Goal: Task Accomplishment & Management: Manage account settings

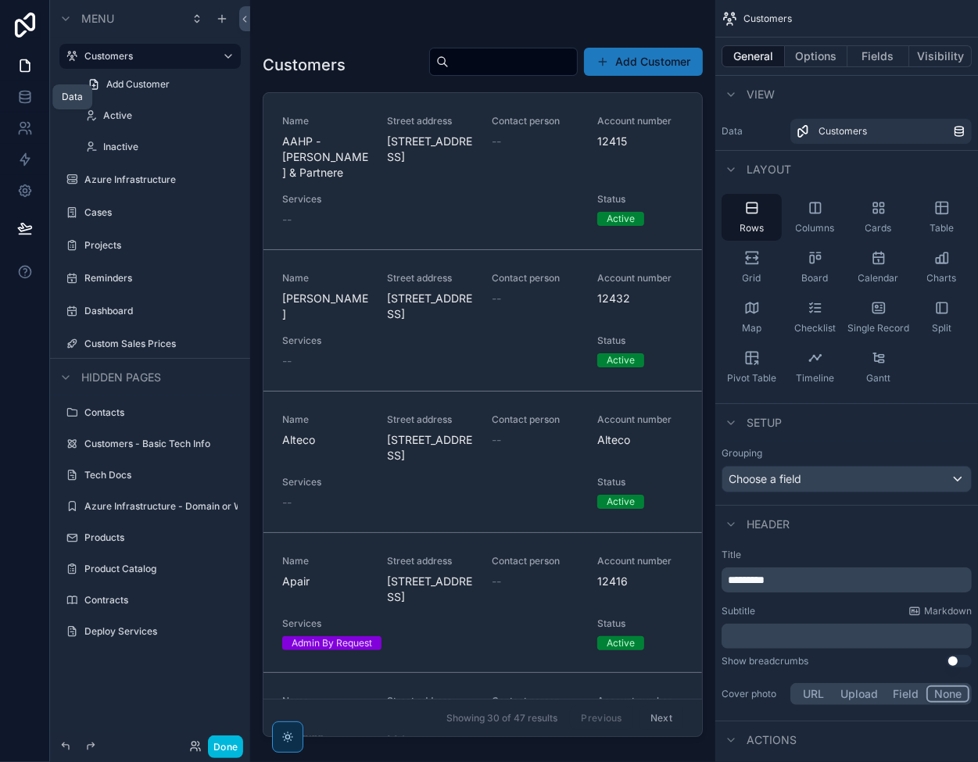
click at [22, 95] on icon at bounding box center [25, 93] width 10 height 4
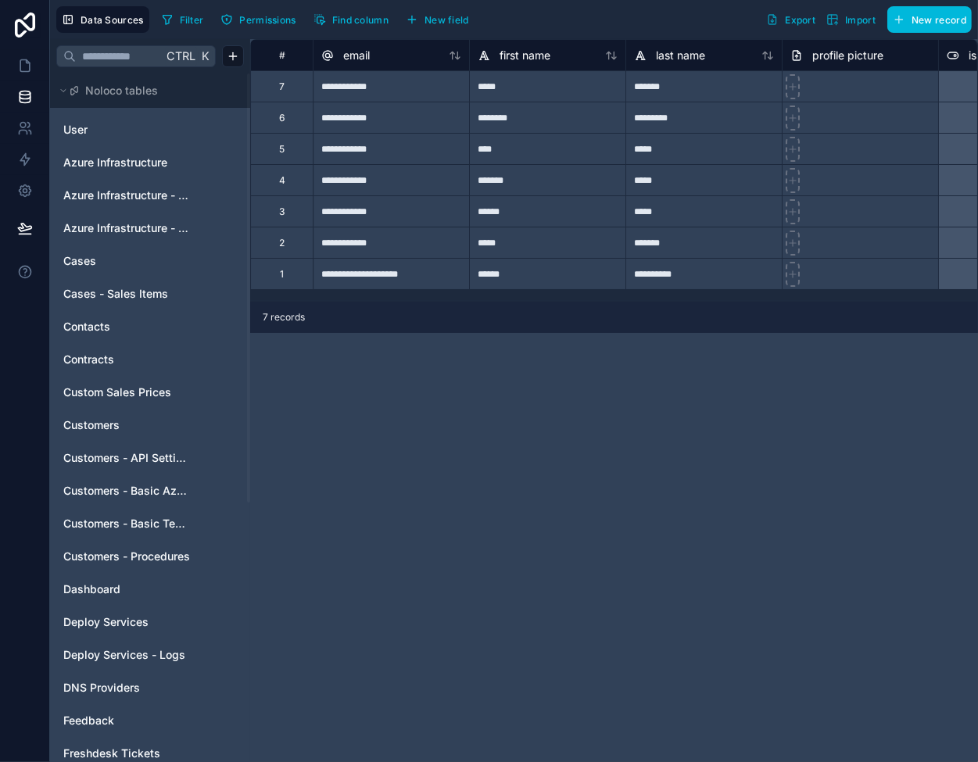
click at [358, 479] on div "**********" at bounding box center [614, 400] width 728 height 723
click at [30, 61] on icon at bounding box center [25, 66] width 16 height 16
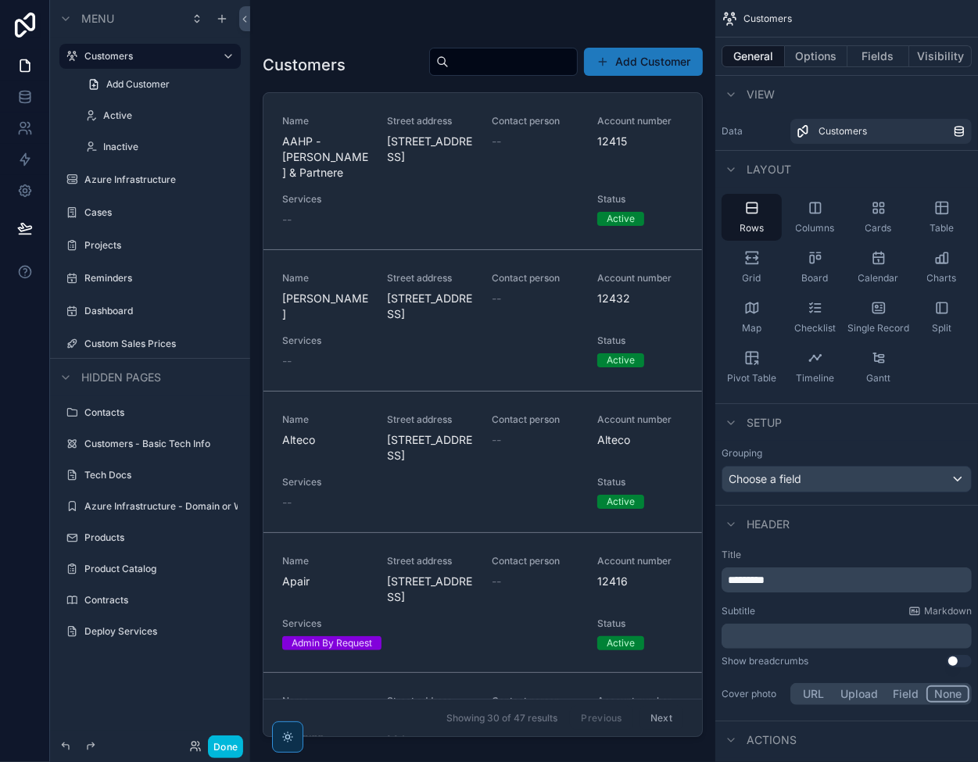
click at [222, 754] on button "Done" at bounding box center [225, 747] width 35 height 23
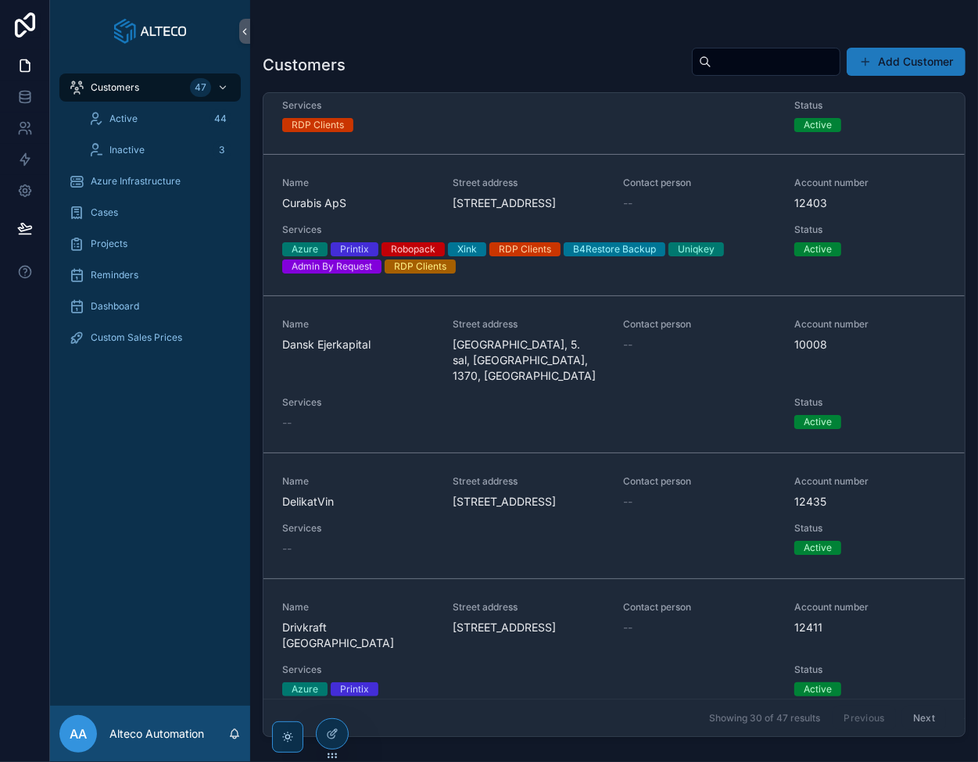
scroll to position [1016, 0]
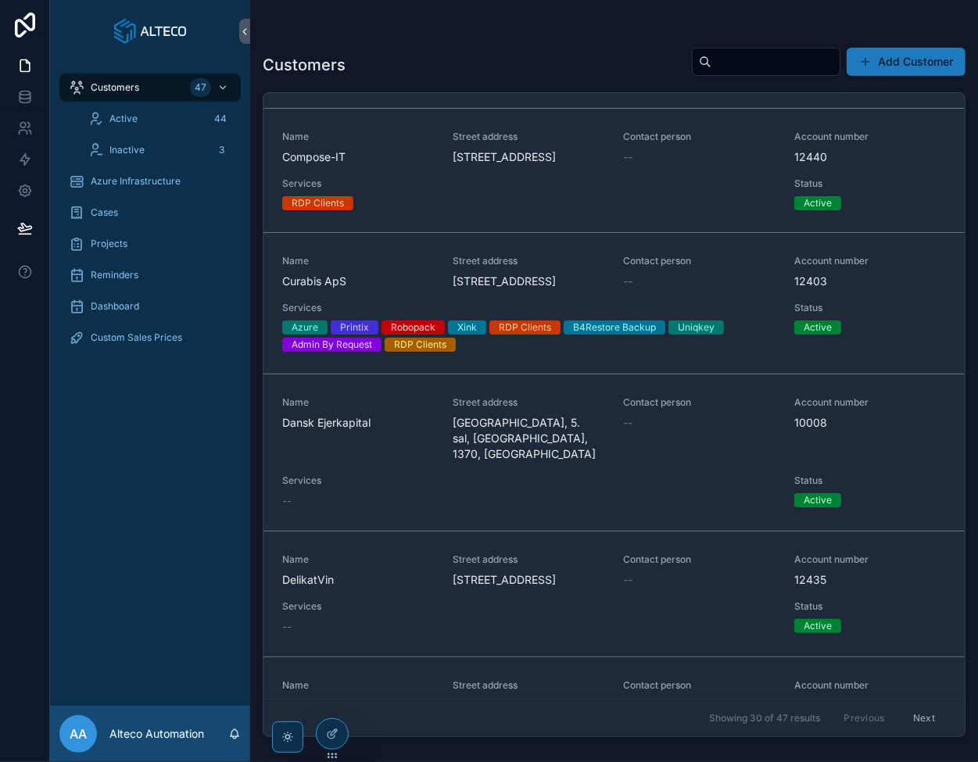
click at [335, 743] on div at bounding box center [332, 734] width 31 height 30
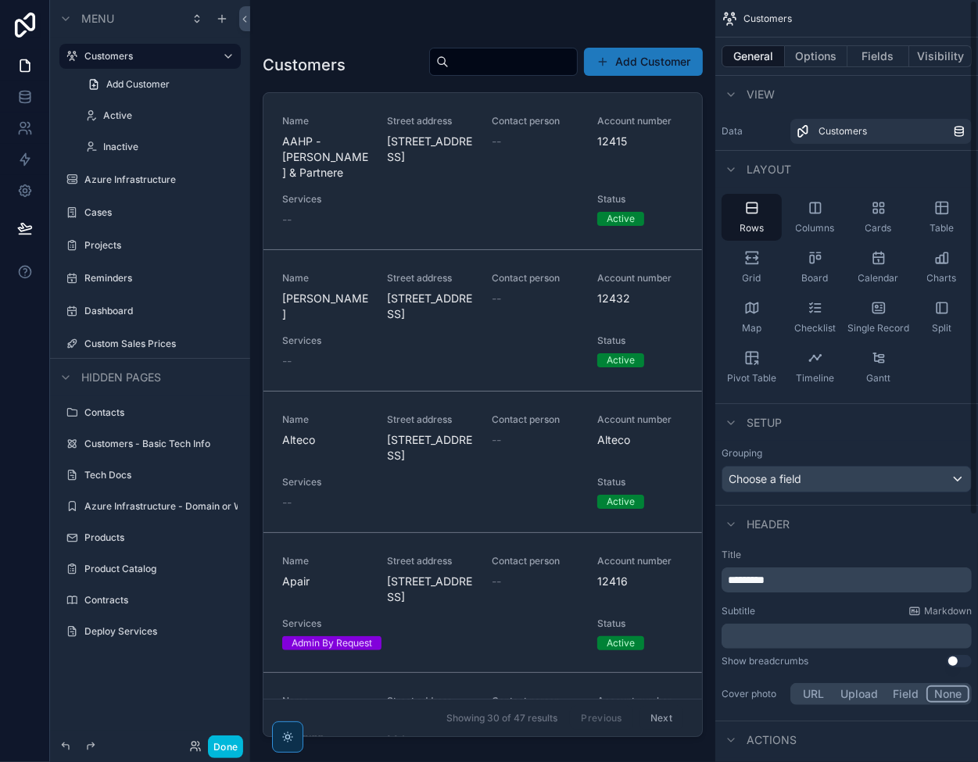
click at [874, 57] on button "Fields" at bounding box center [878, 56] width 63 height 22
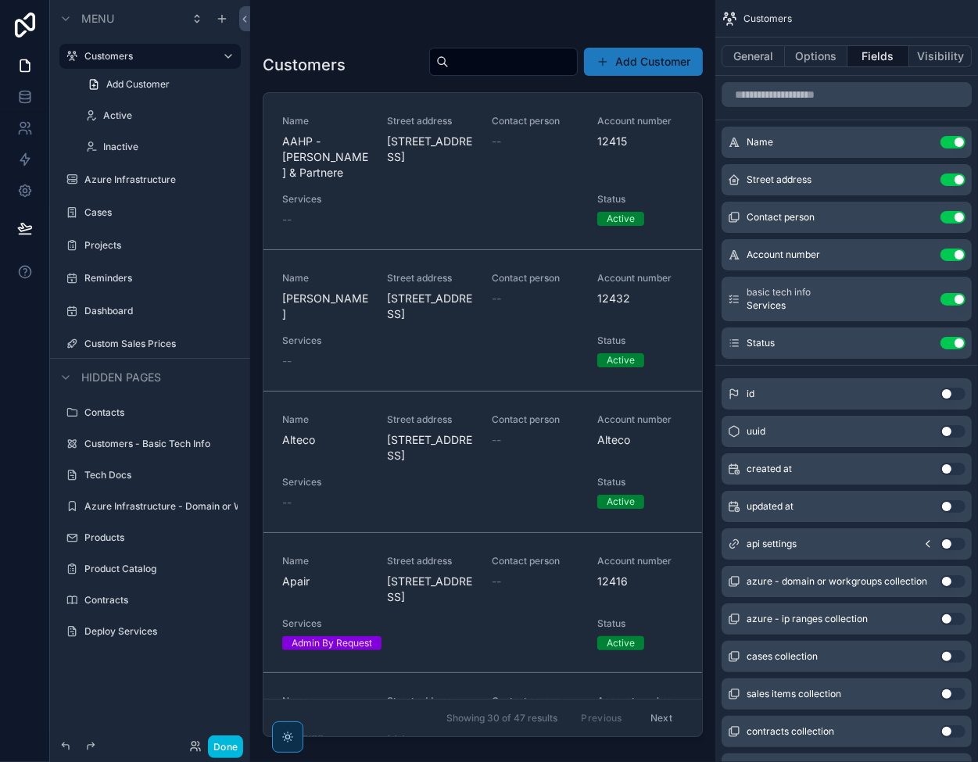
click at [0, 0] on icon "scrollable content" at bounding box center [0, 0] width 0 height 0
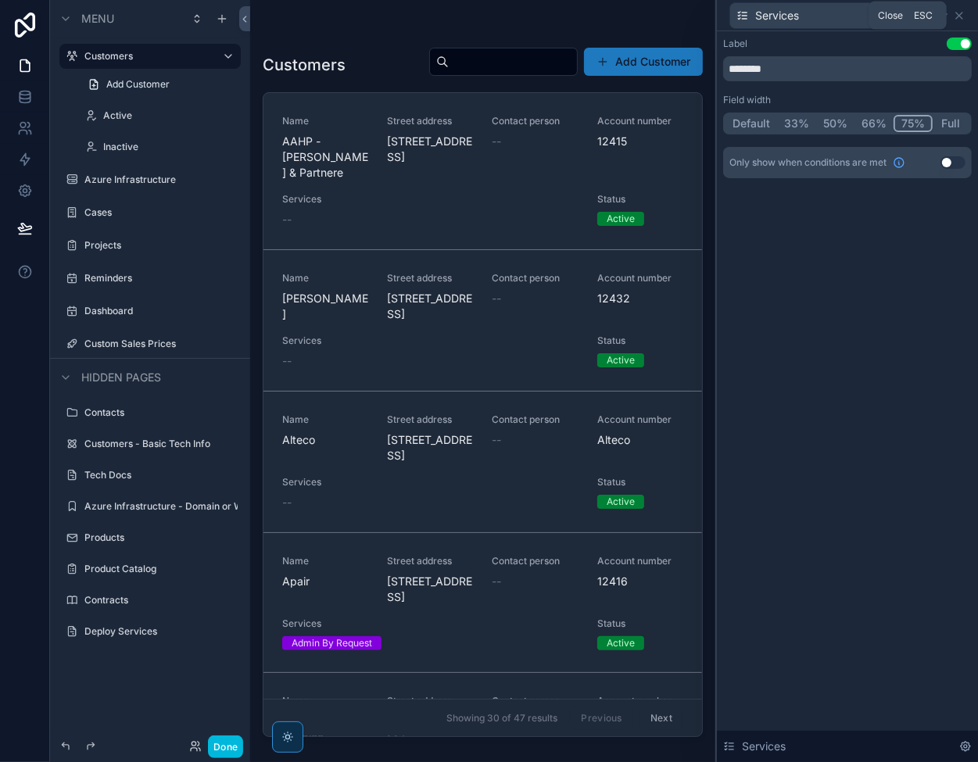
click at [963, 16] on icon at bounding box center [959, 15] width 13 height 13
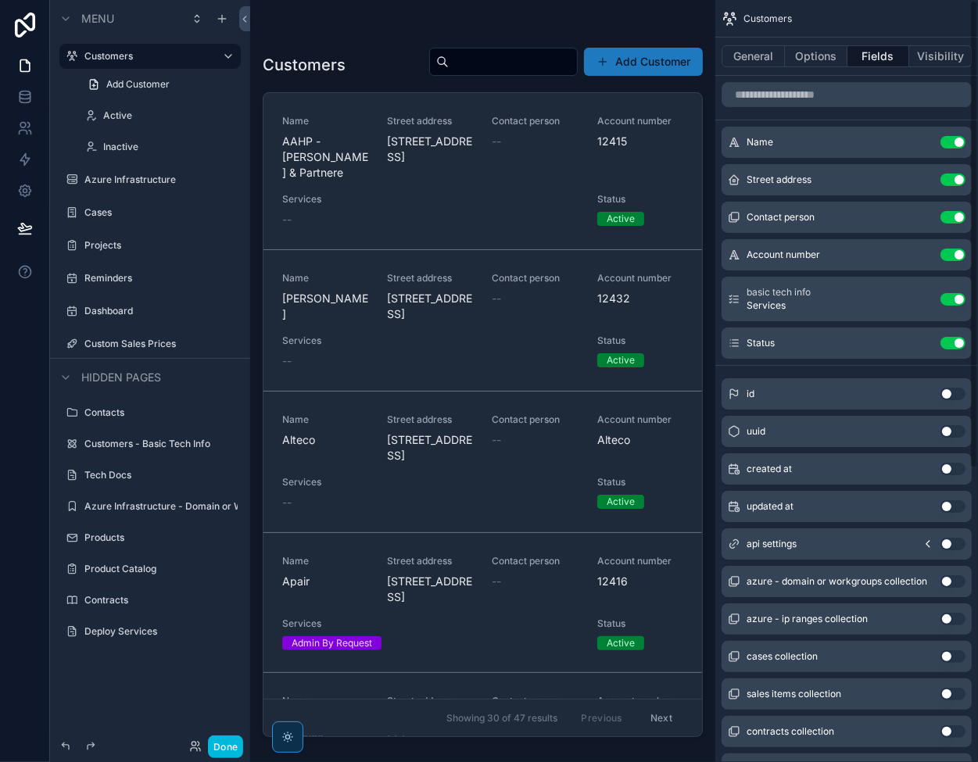
click at [948, 52] on button "Visibility" at bounding box center [940, 56] width 63 height 22
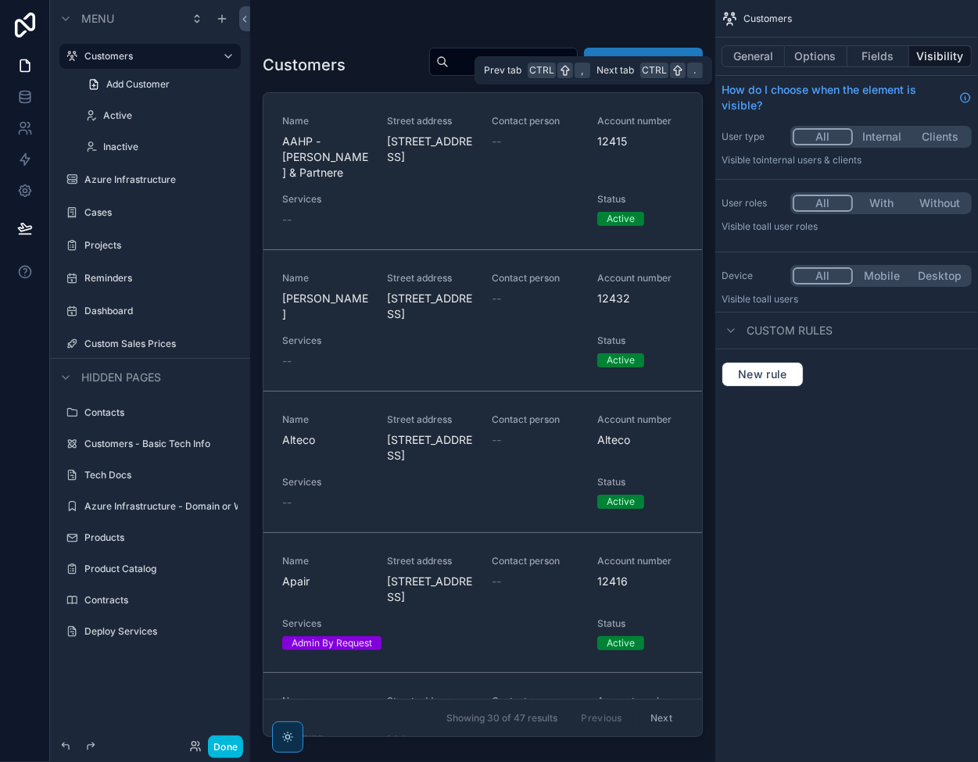
click at [830, 52] on button "Options" at bounding box center [816, 56] width 63 height 22
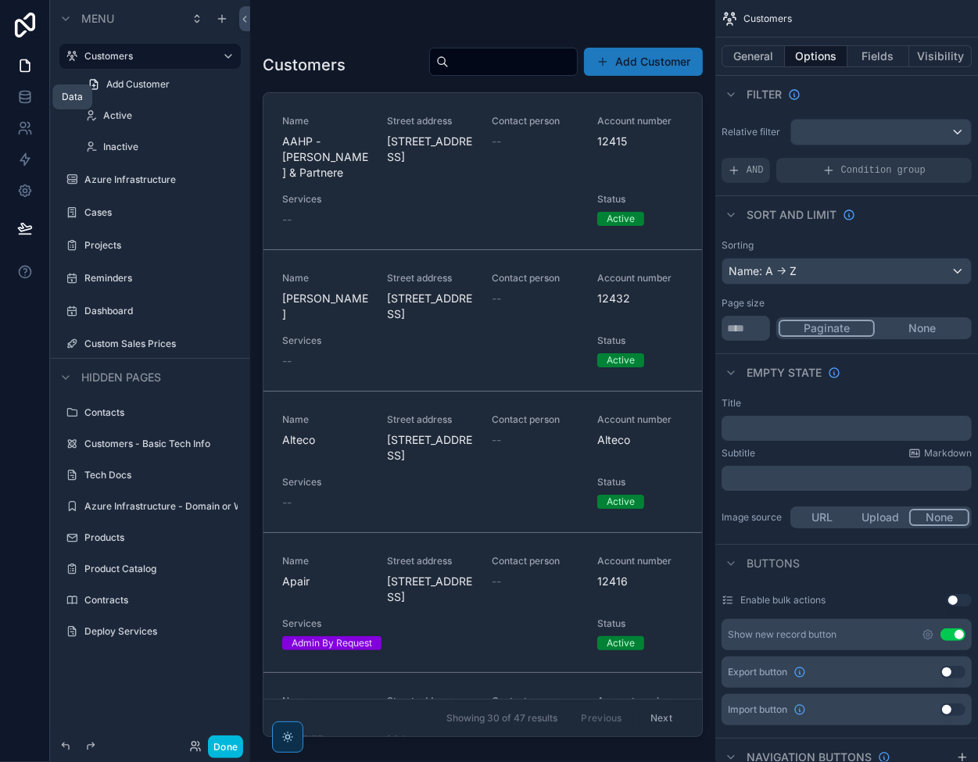
click at [20, 99] on icon at bounding box center [25, 97] width 16 height 16
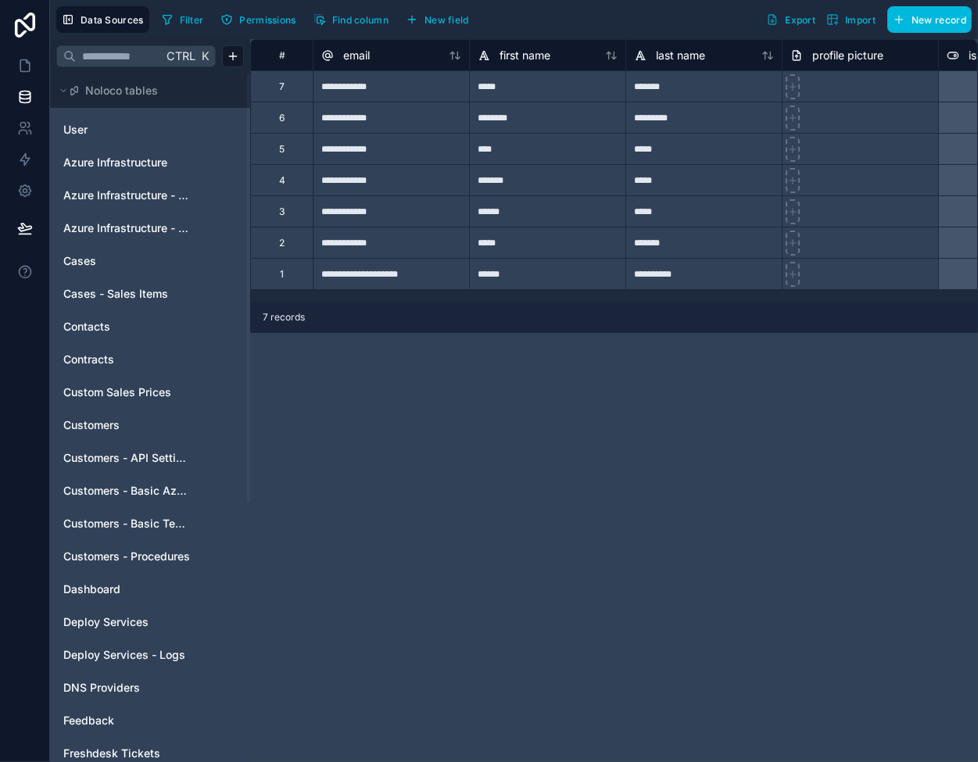
click at [106, 421] on span "Customers" at bounding box center [91, 425] width 56 height 16
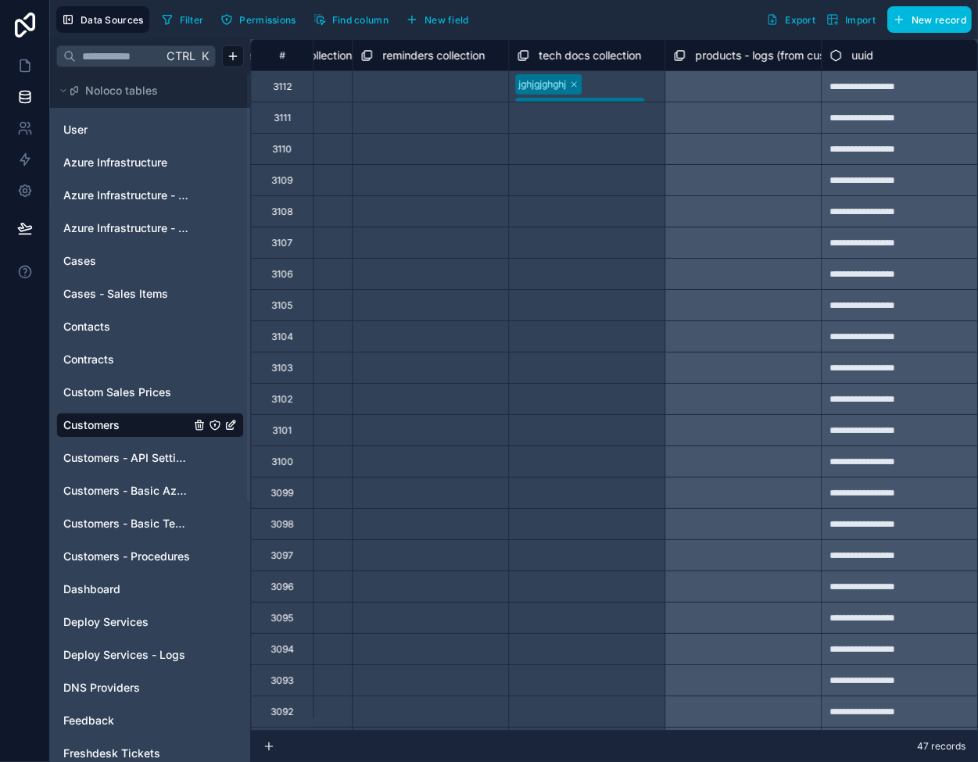
scroll to position [0, 3412]
click at [148, 481] on div "Customers - Basic Azure Info" at bounding box center [150, 490] width 188 height 25
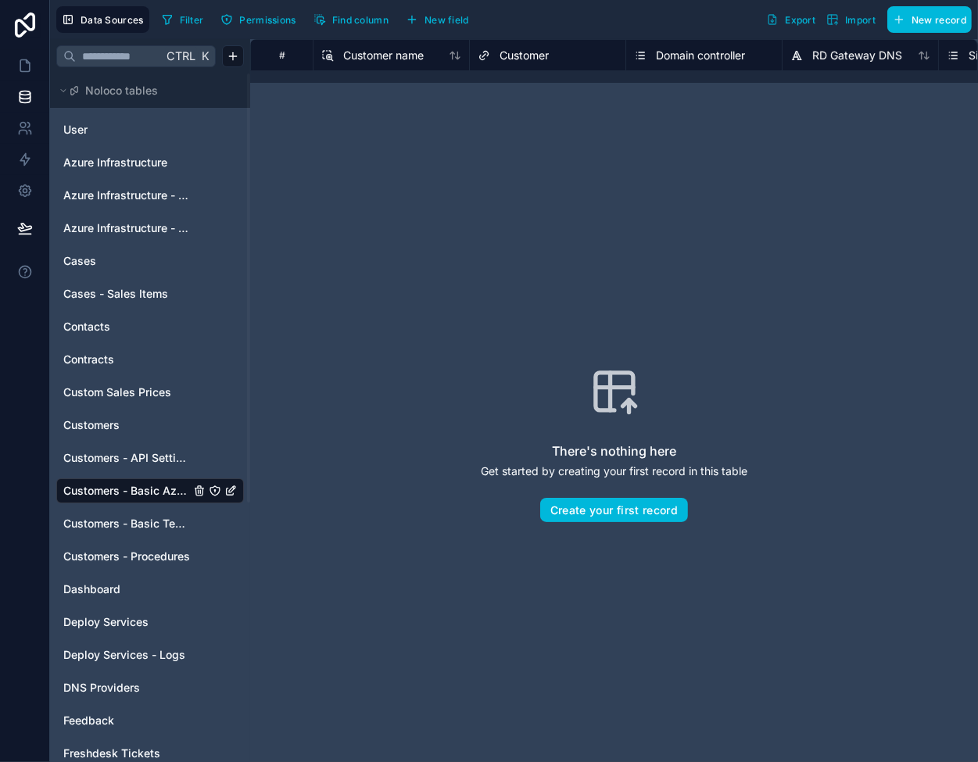
click at [142, 460] on span "Customers - API Settings" at bounding box center [126, 458] width 127 height 16
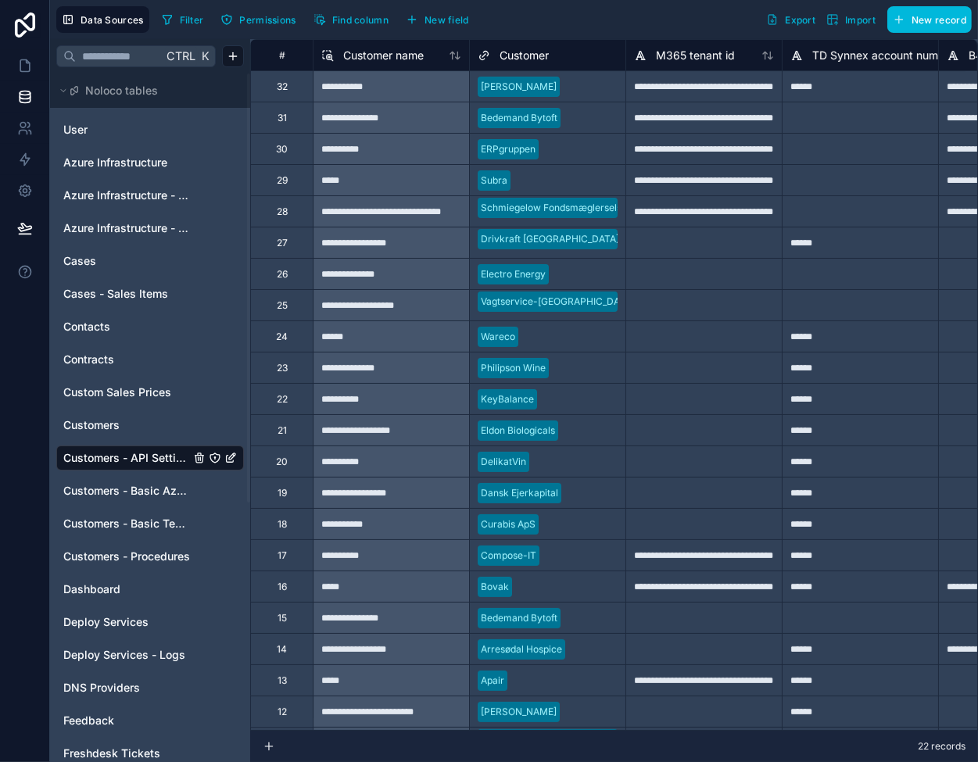
click at [143, 493] on span "Customers - Basic Azure Info" at bounding box center [126, 491] width 127 height 16
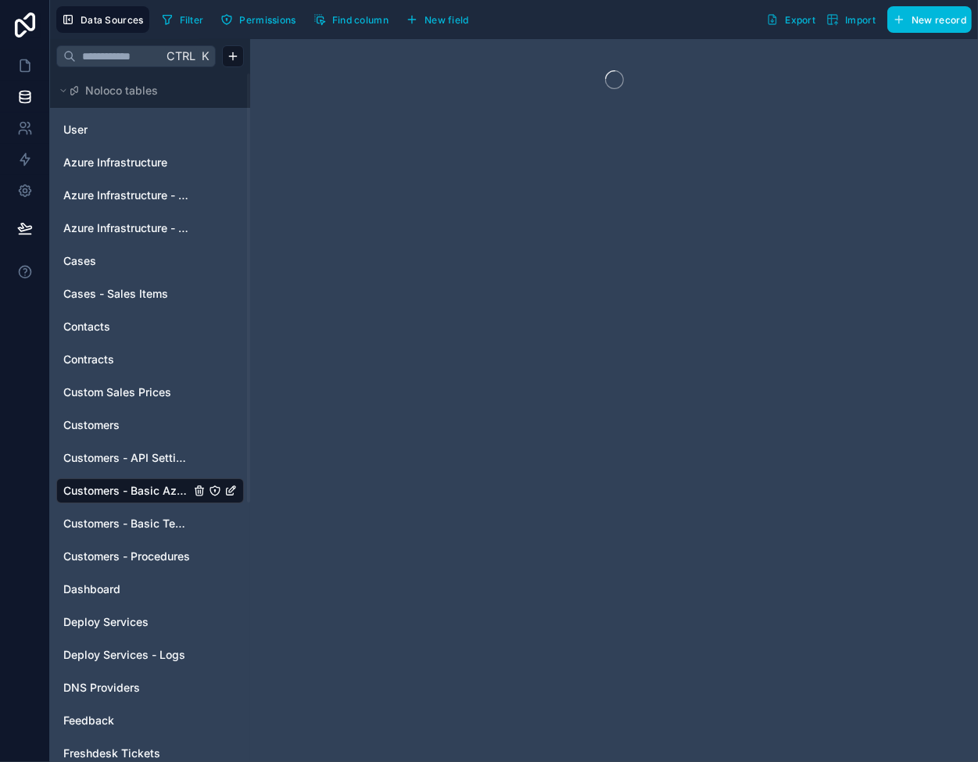
click at [143, 514] on div "Customers - Basic Tech Info" at bounding box center [150, 523] width 188 height 25
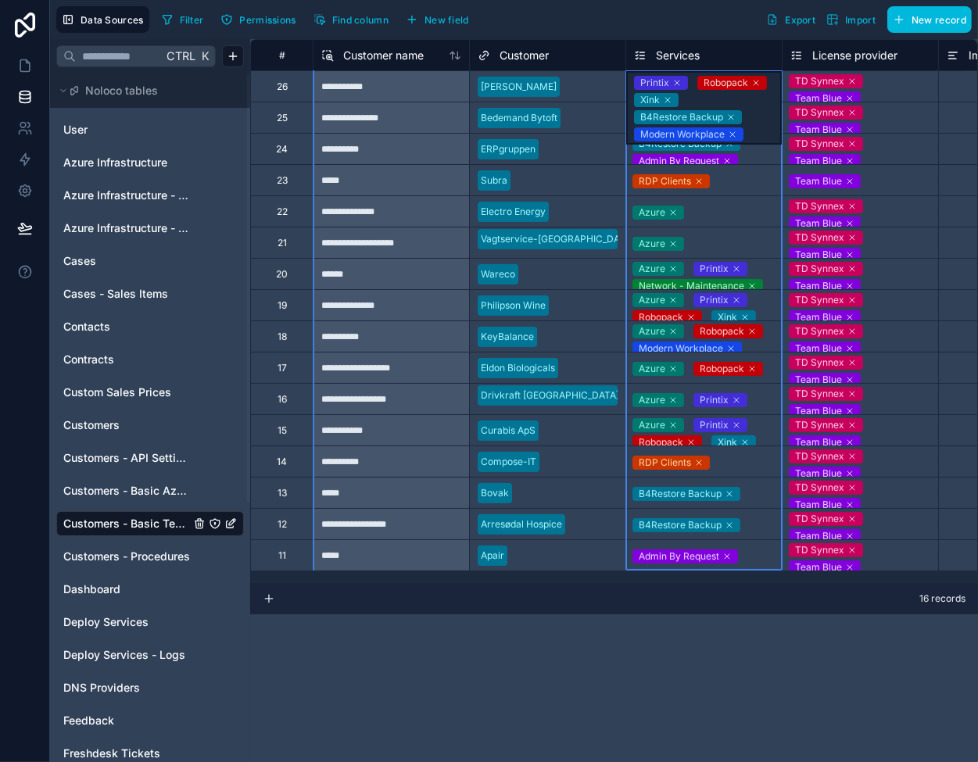
click at [690, 50] on span "Services" at bounding box center [678, 56] width 44 height 16
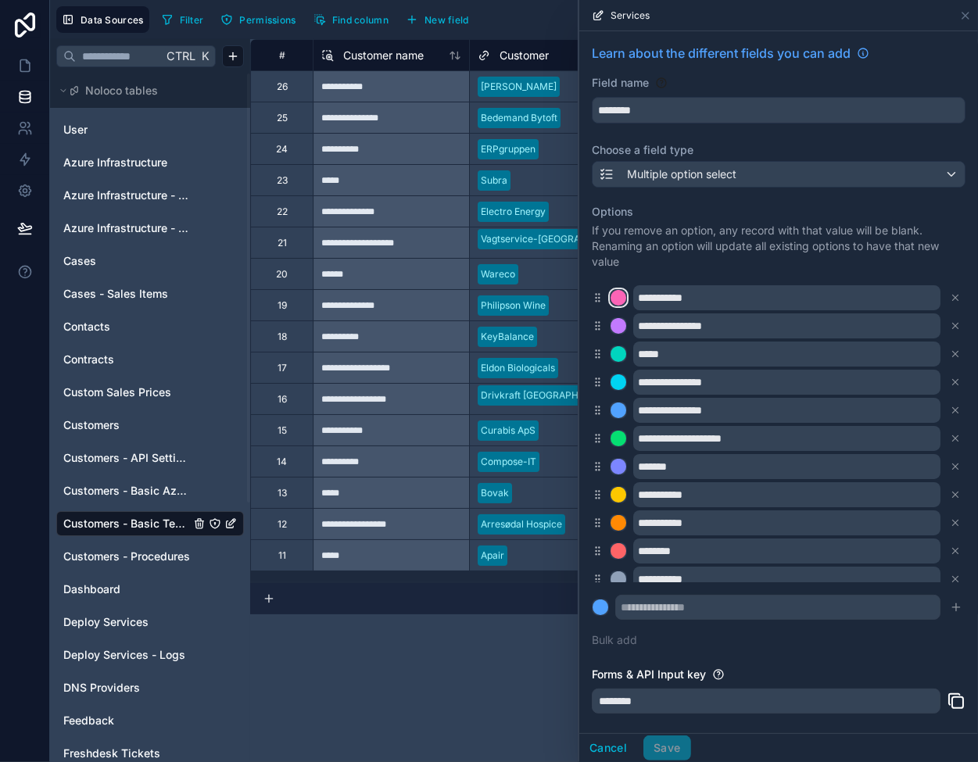
click at [616, 296] on div at bounding box center [619, 298] width 16 height 16
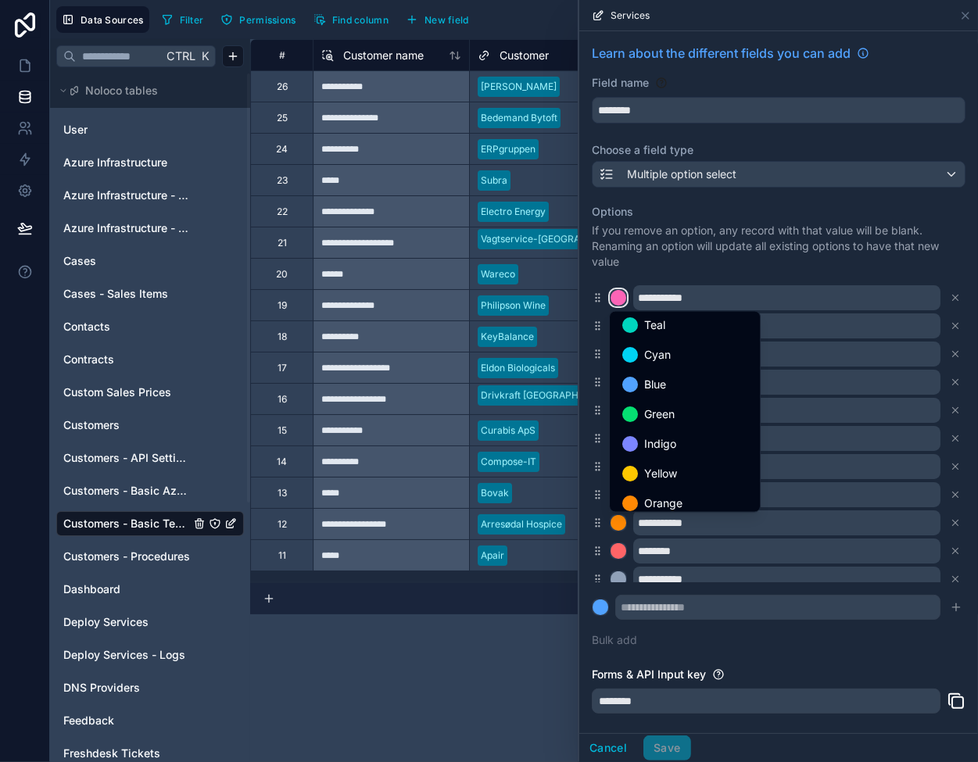
scroll to position [131, 0]
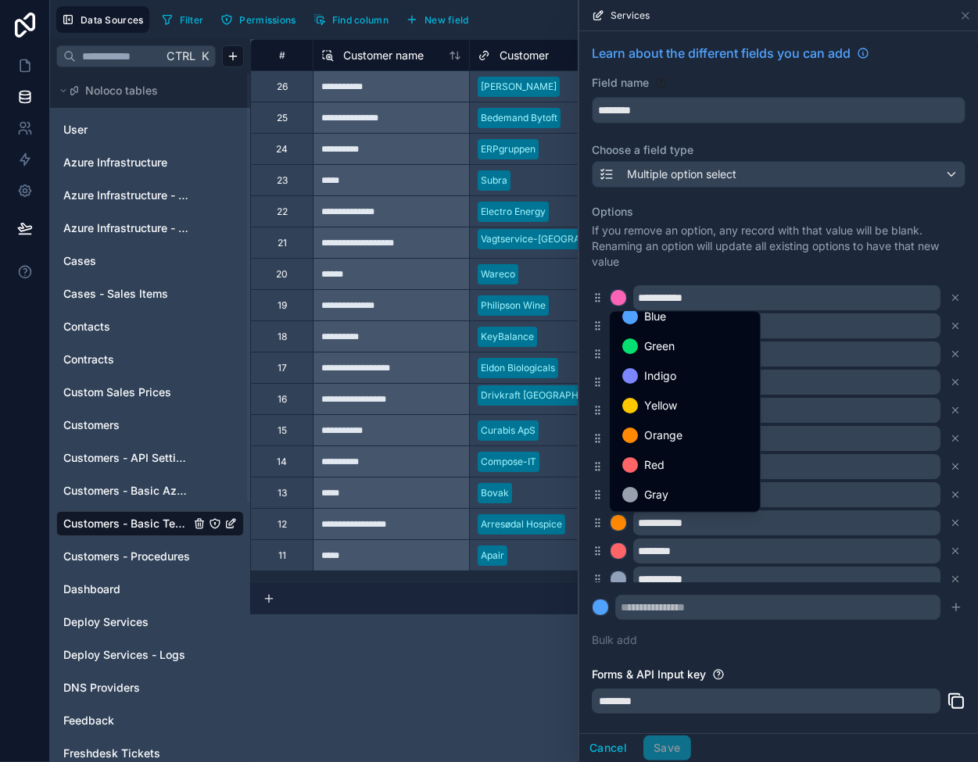
click at [687, 245] on div at bounding box center [778, 381] width 399 height 762
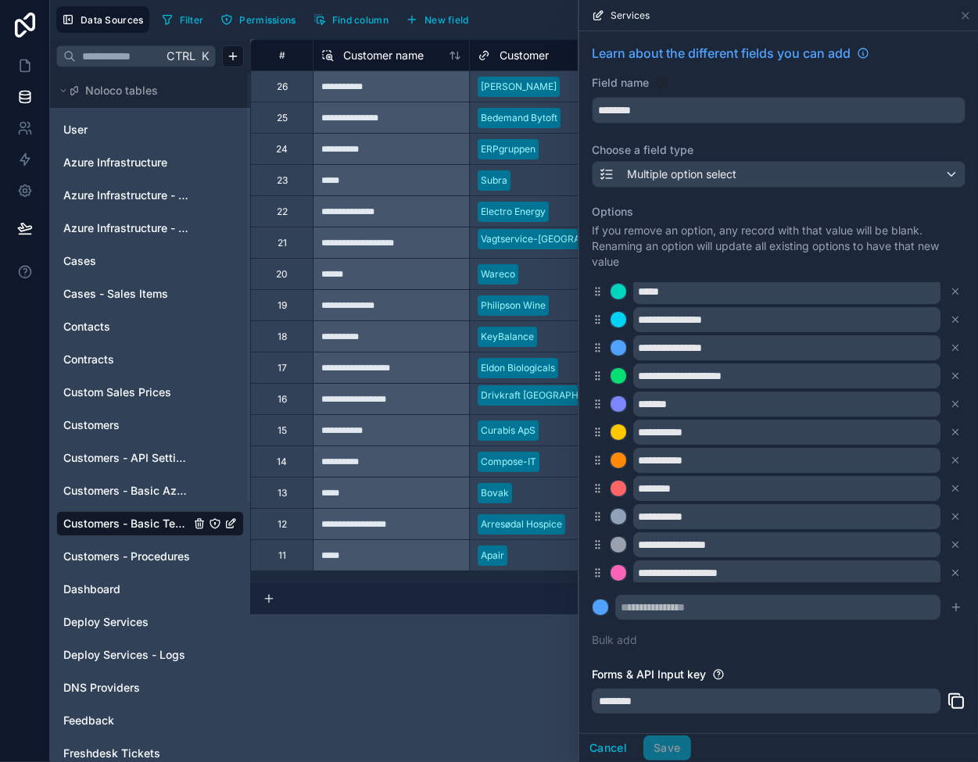
scroll to position [0, 0]
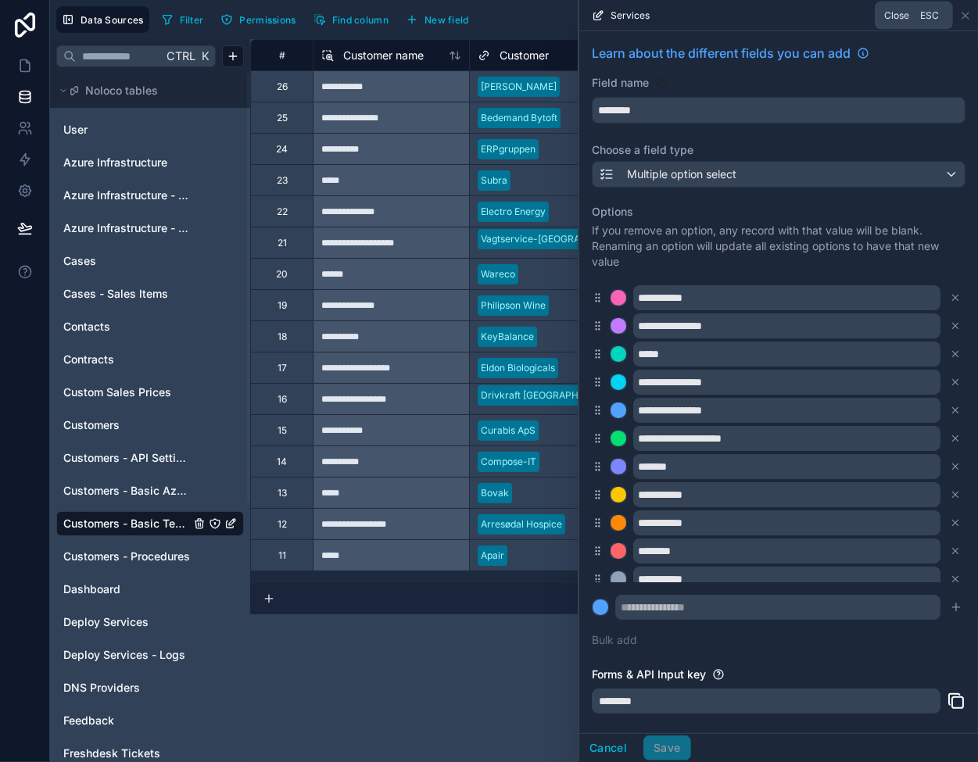
click at [967, 21] on icon at bounding box center [965, 15] width 13 height 13
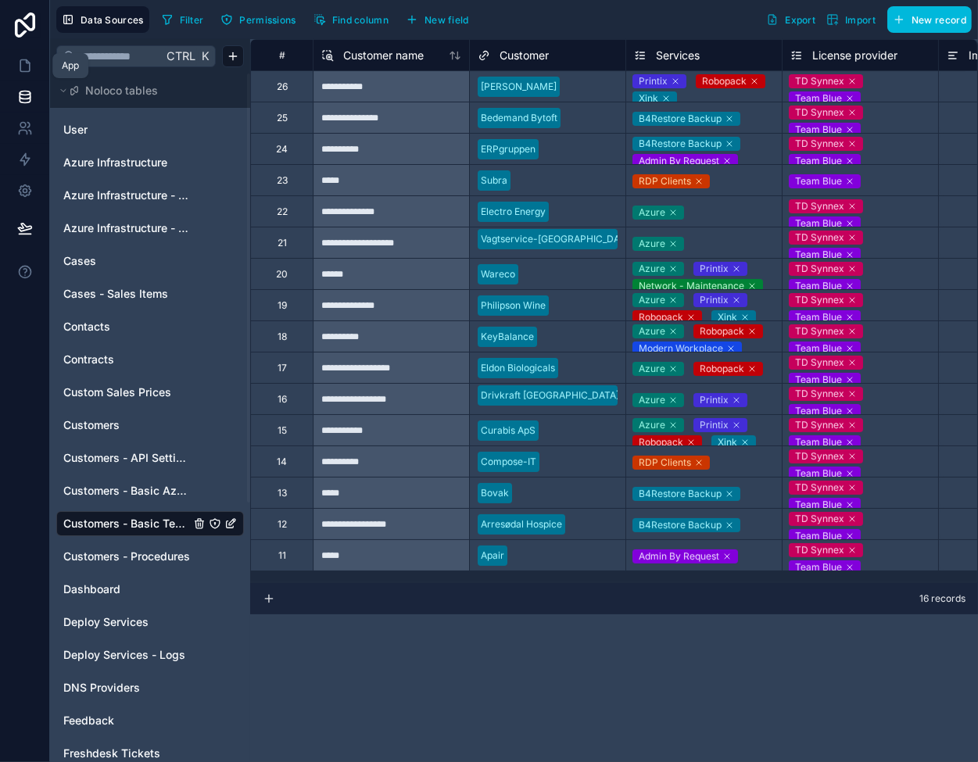
click at [29, 62] on icon at bounding box center [25, 66] width 16 height 16
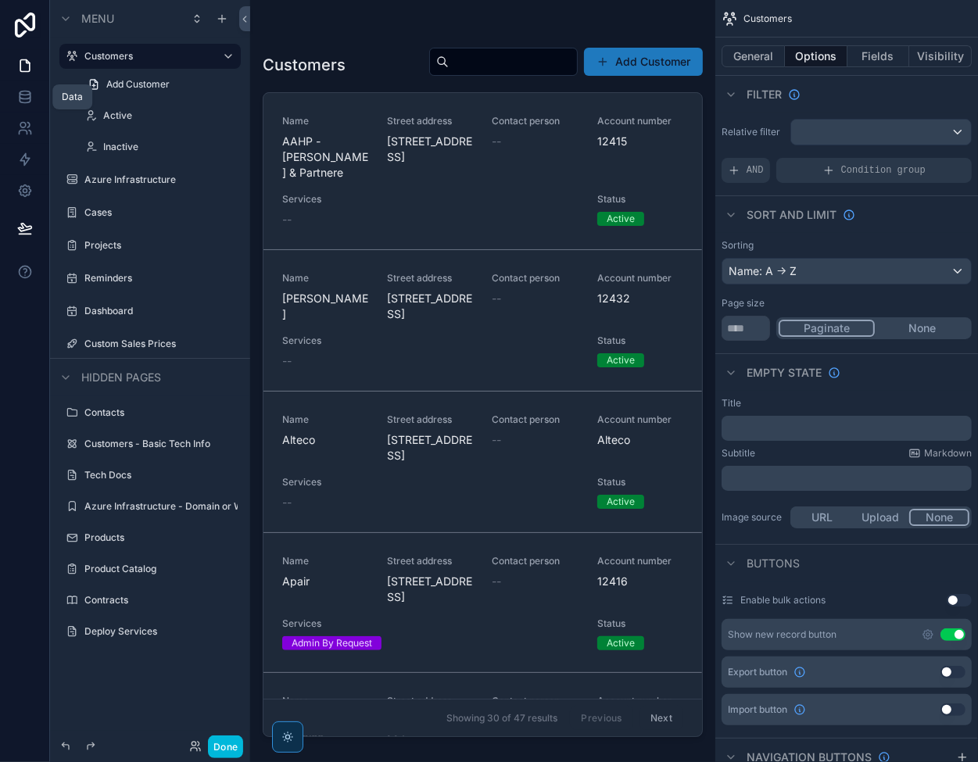
click at [22, 89] on icon at bounding box center [25, 97] width 16 height 16
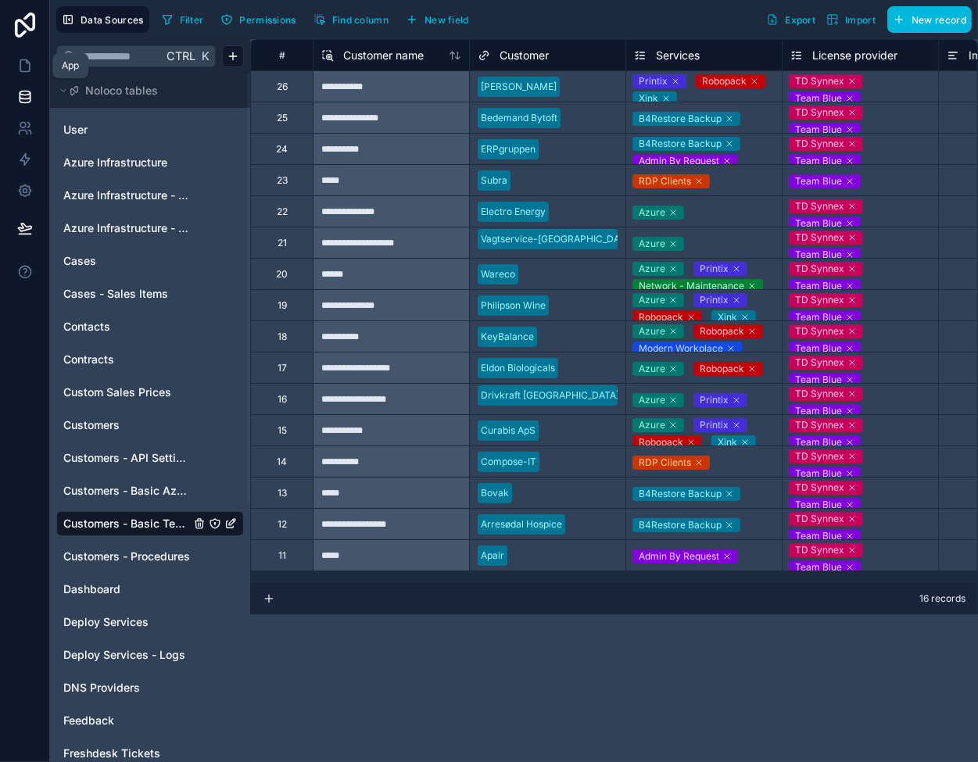
click at [27, 65] on icon at bounding box center [25, 66] width 16 height 16
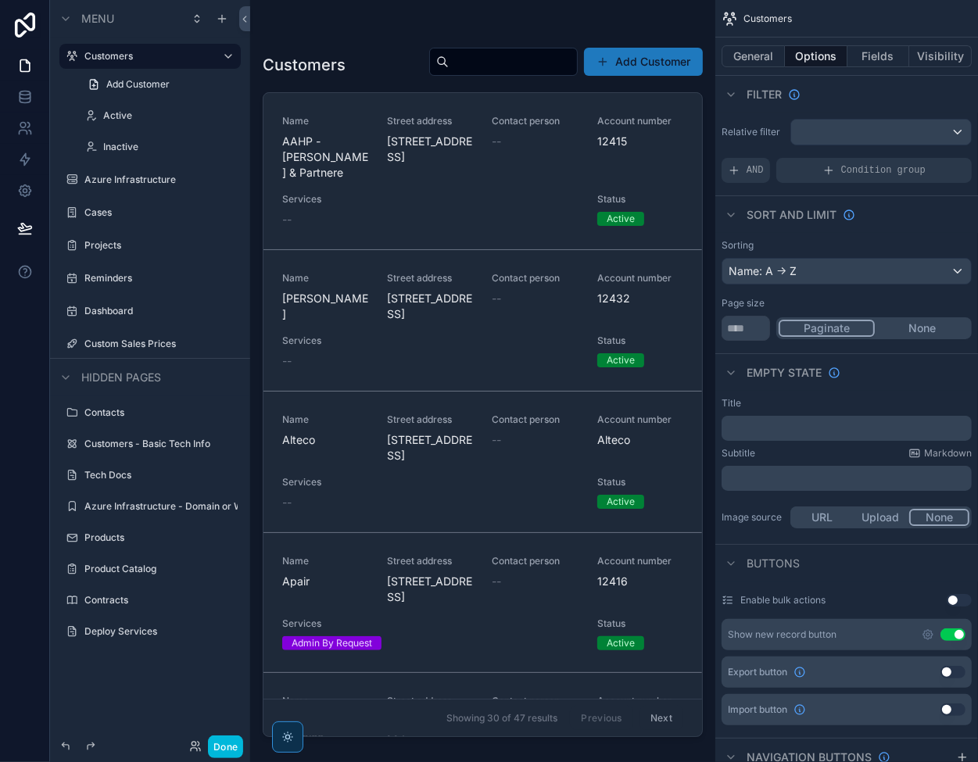
click at [172, 109] on div "Active" at bounding box center [170, 115] width 134 height 13
click at [147, 122] on div "Active" at bounding box center [170, 115] width 134 height 13
click at [119, 114] on label "Active" at bounding box center [167, 115] width 128 height 13
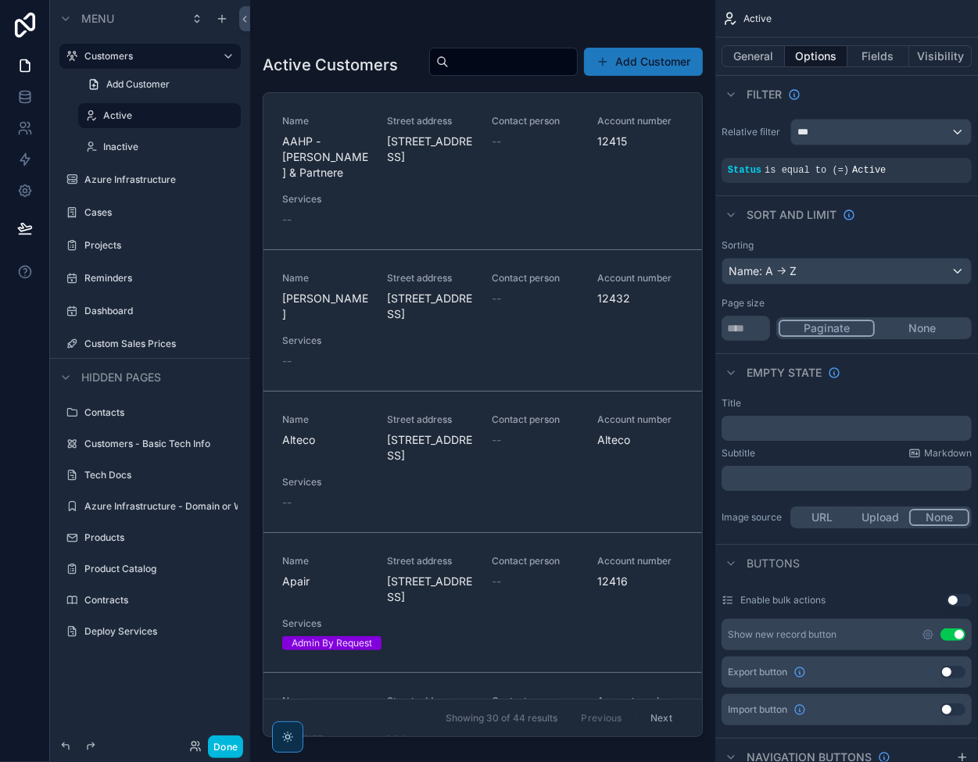
click at [122, 142] on label "Inactive" at bounding box center [167, 147] width 128 height 13
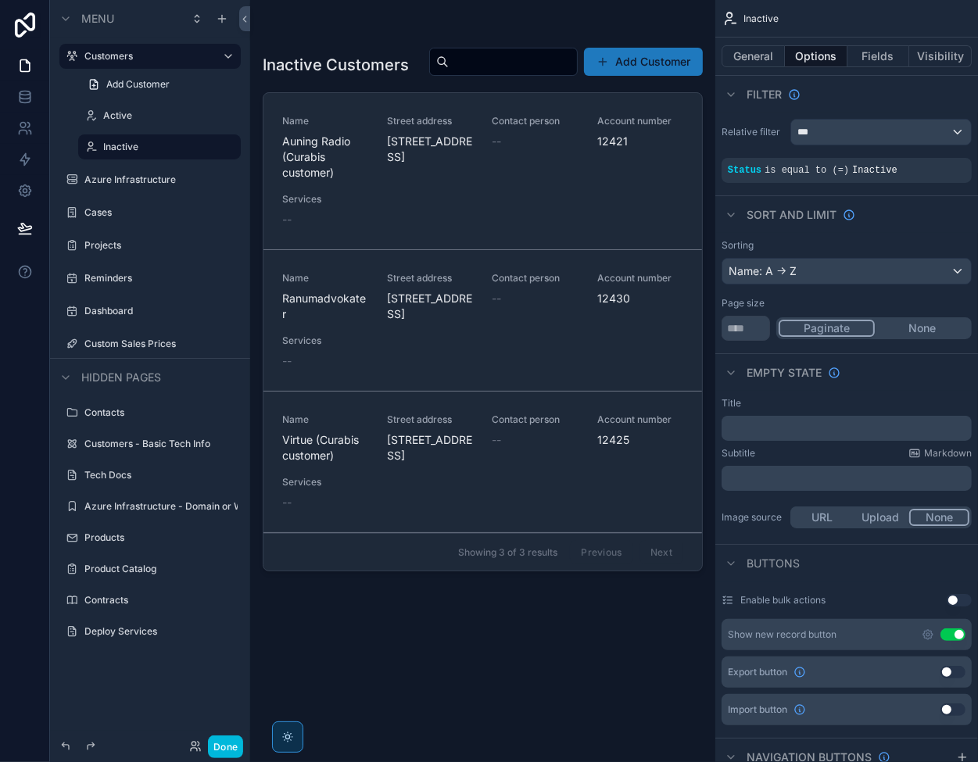
click at [125, 120] on label "Active" at bounding box center [167, 115] width 128 height 13
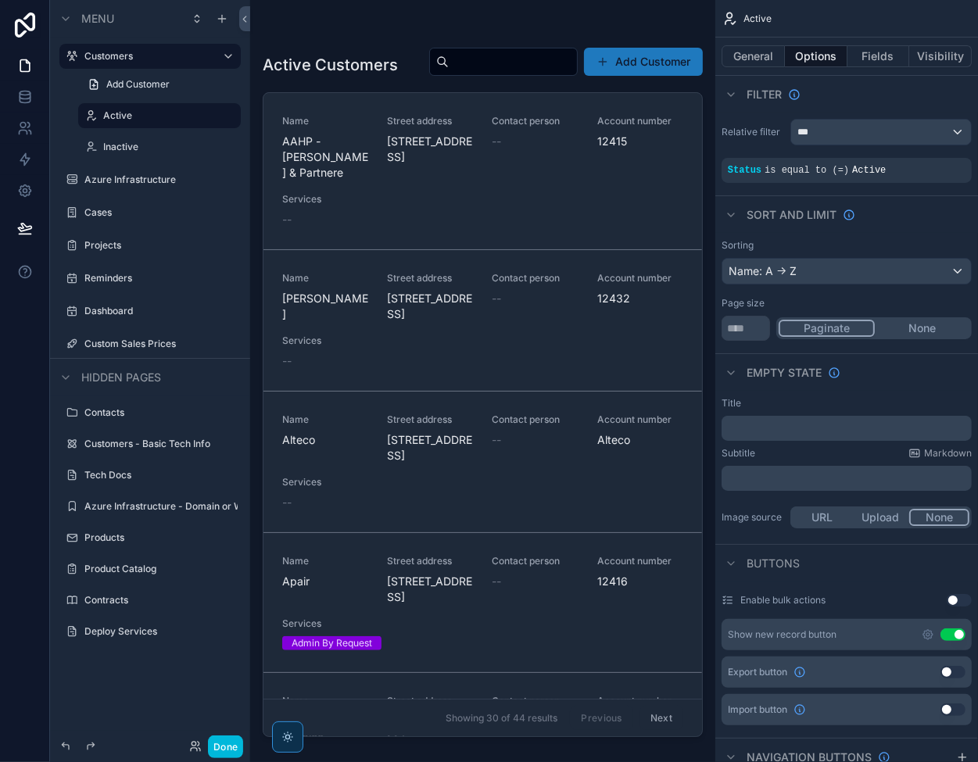
click at [127, 56] on label "Customers" at bounding box center [146, 56] width 125 height 13
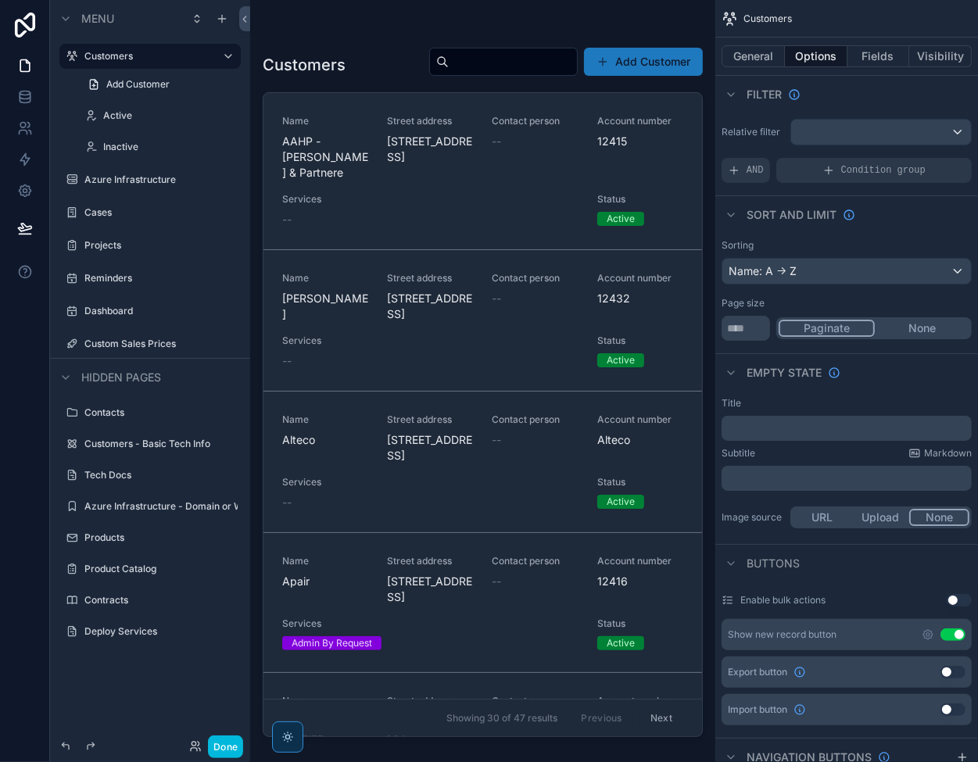
click at [138, 312] on label "Dashboard" at bounding box center [157, 311] width 147 height 13
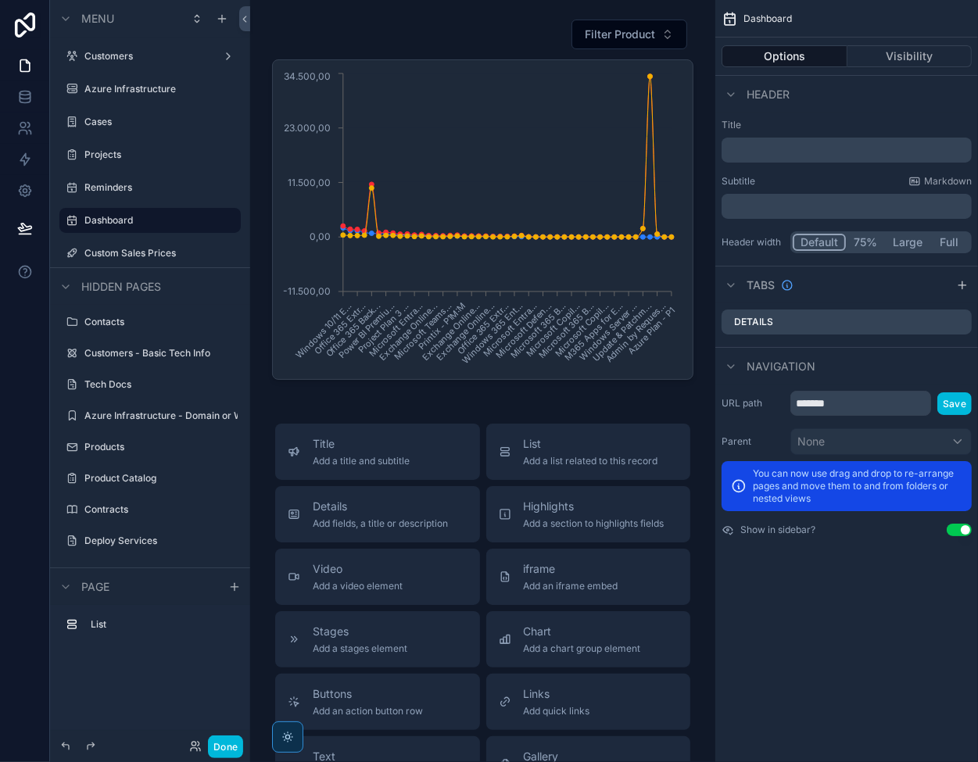
click at [81, 56] on div "scrollable content" at bounding box center [72, 56] width 19 height 19
click at [69, 30] on div "Menu" at bounding box center [150, 19] width 200 height 38
click at [121, 54] on label "Customers" at bounding box center [146, 56] width 125 height 13
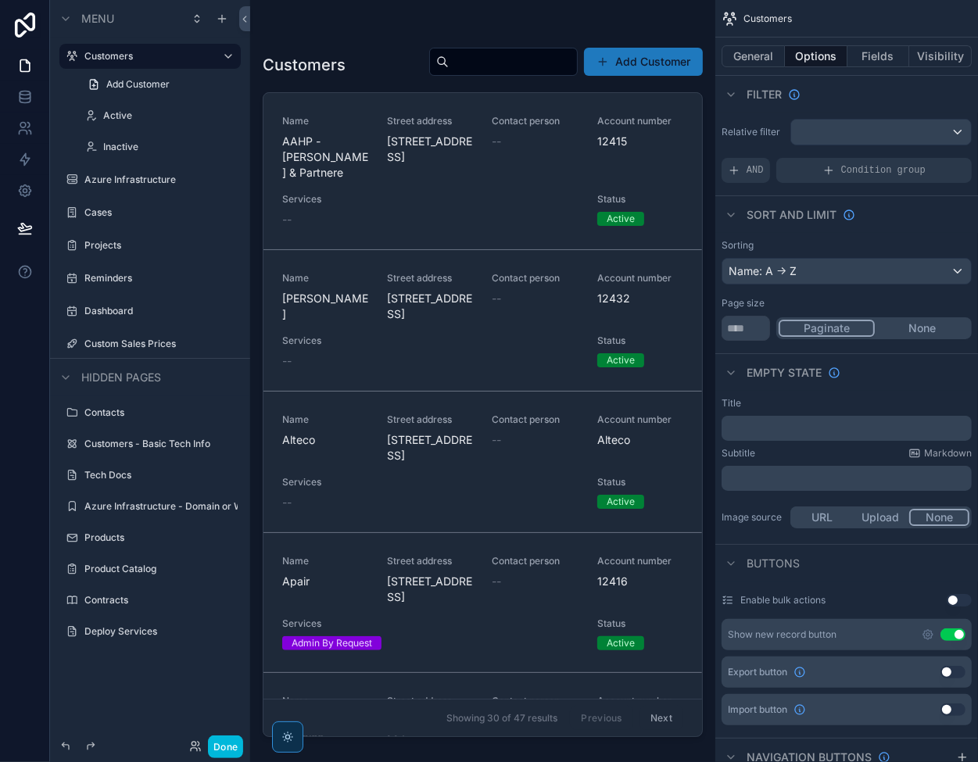
click at [223, 756] on button "Done" at bounding box center [225, 747] width 35 height 23
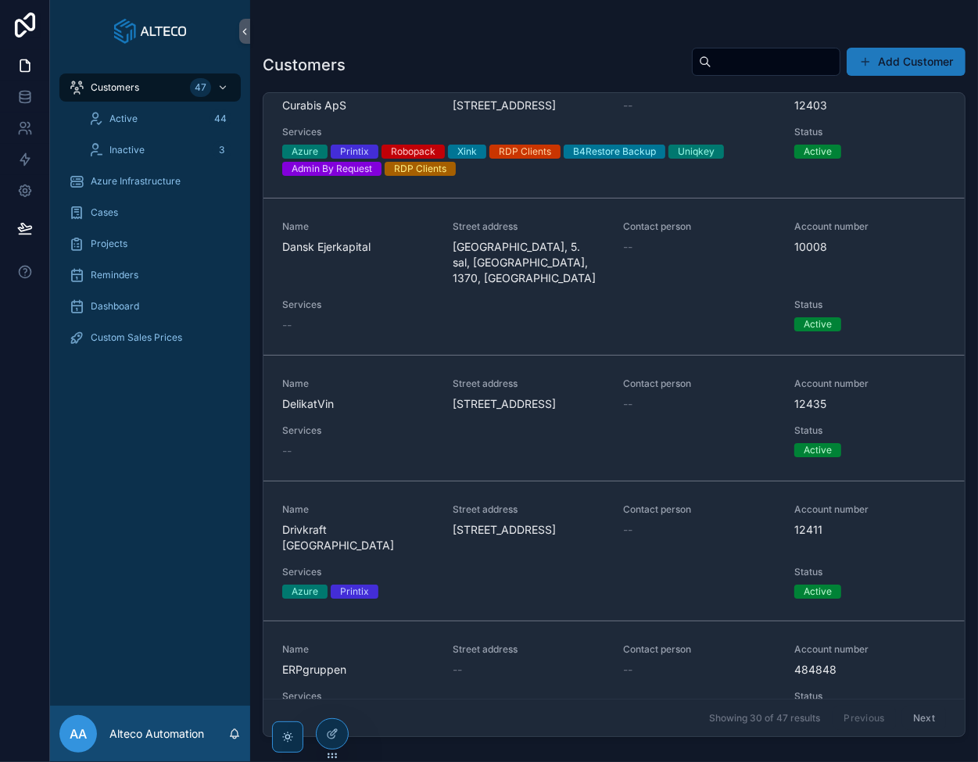
scroll to position [1016, 0]
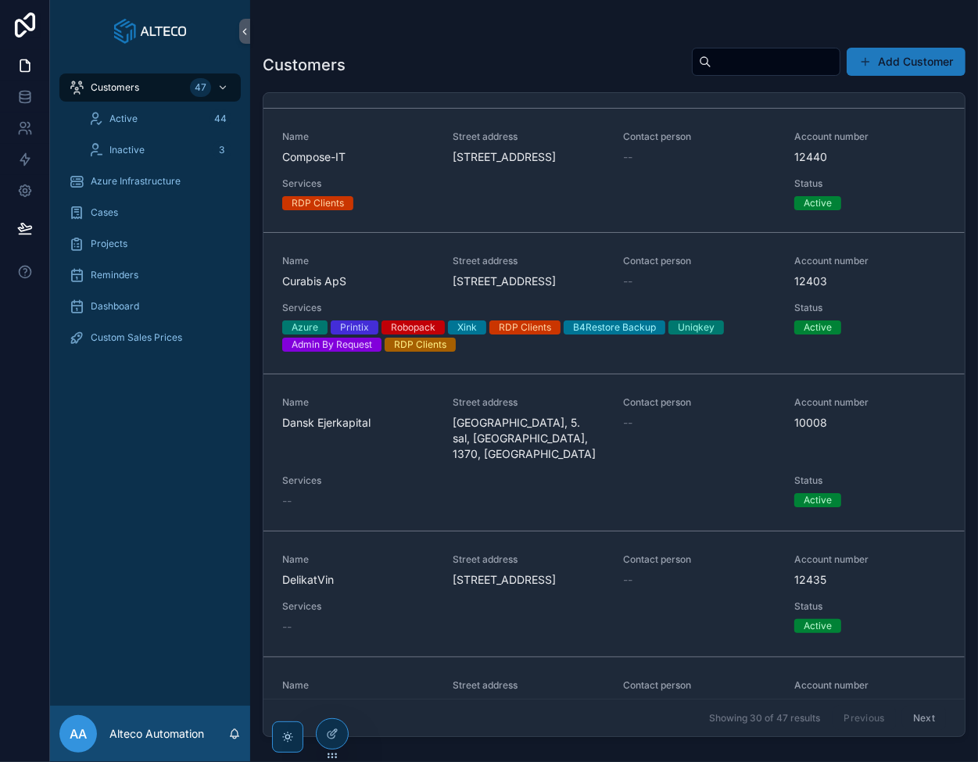
click at [339, 734] on div at bounding box center [332, 734] width 31 height 30
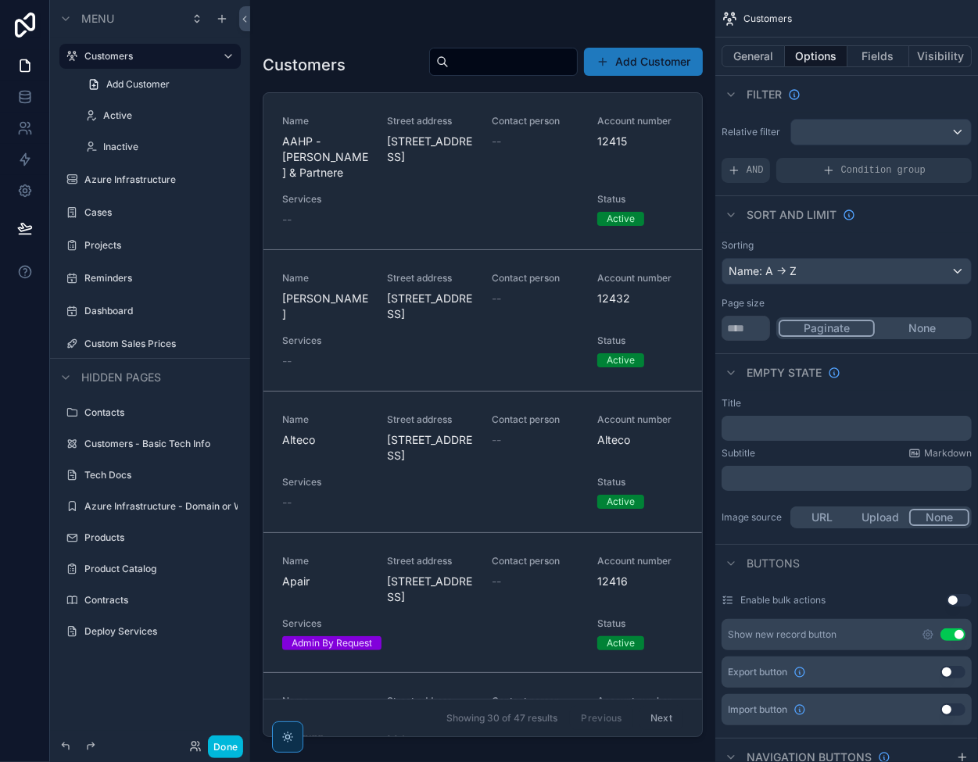
click at [883, 59] on button "Fields" at bounding box center [878, 56] width 63 height 22
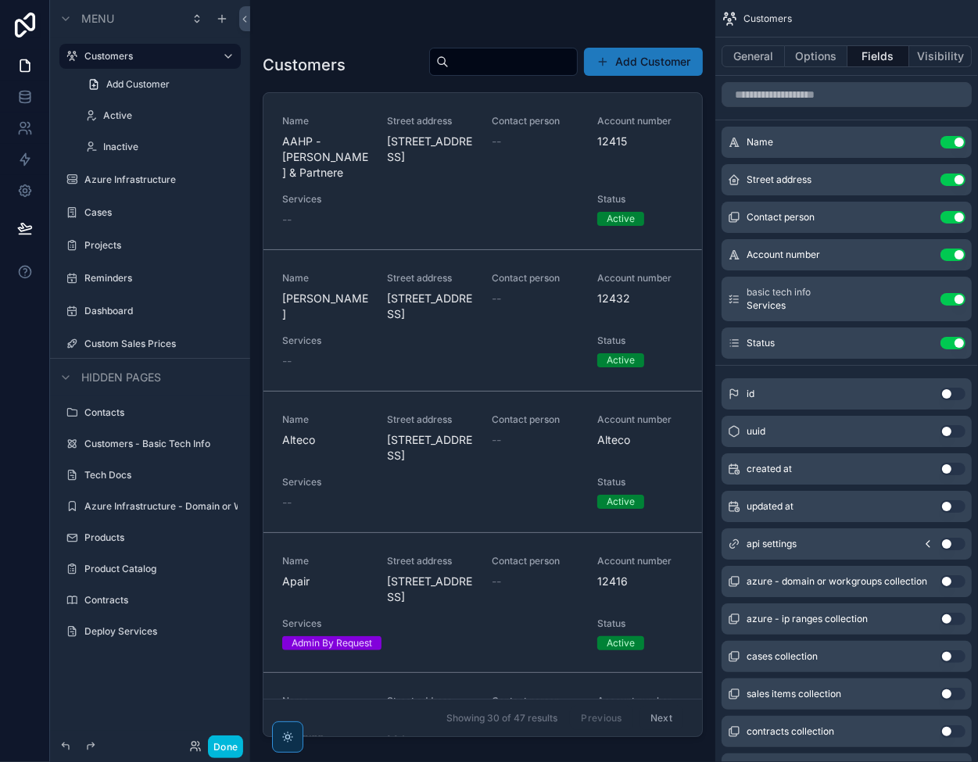
click at [0, 0] on icon "scrollable content" at bounding box center [0, 0] width 0 height 0
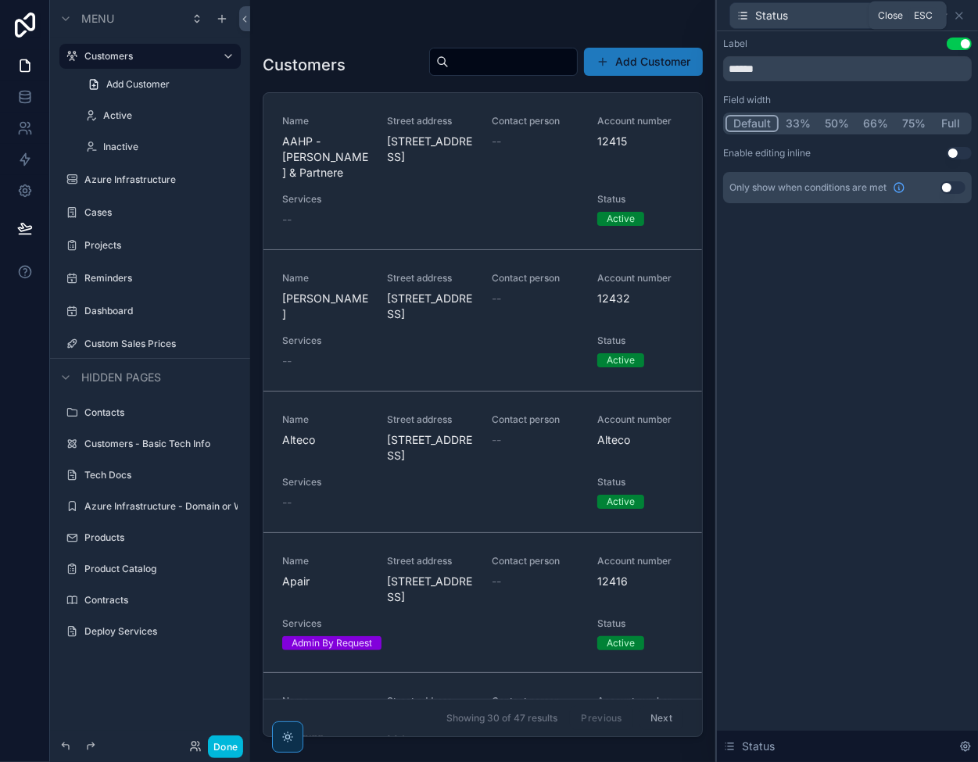
click at [961, 15] on icon at bounding box center [959, 15] width 13 height 13
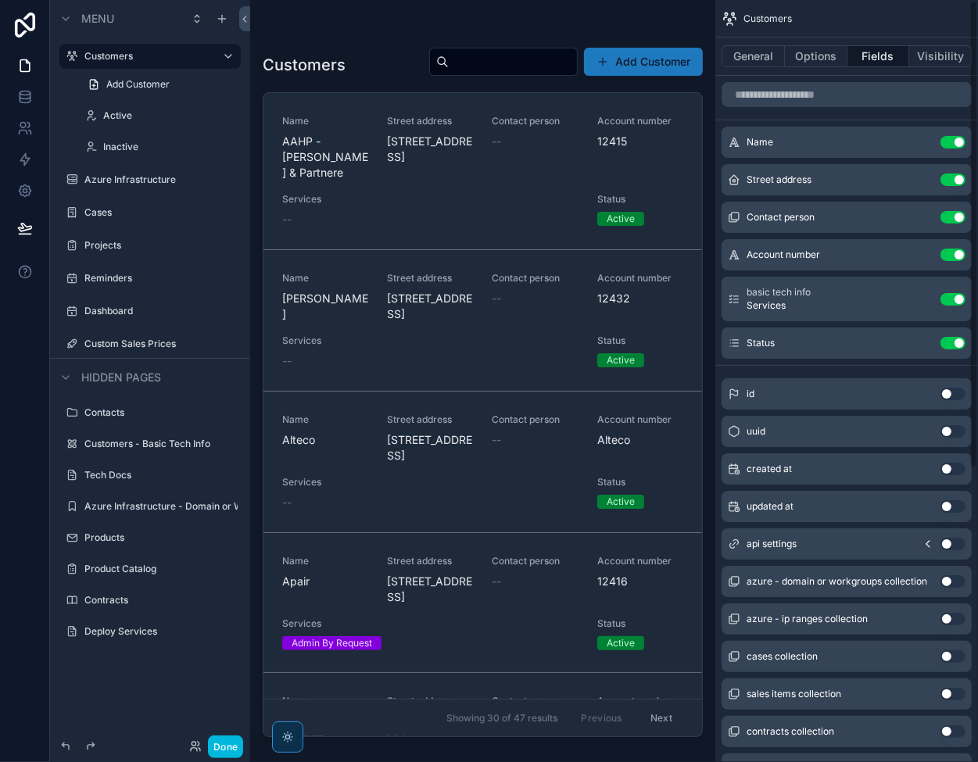
click at [0, 0] on icon "scrollable content" at bounding box center [0, 0] width 0 height 0
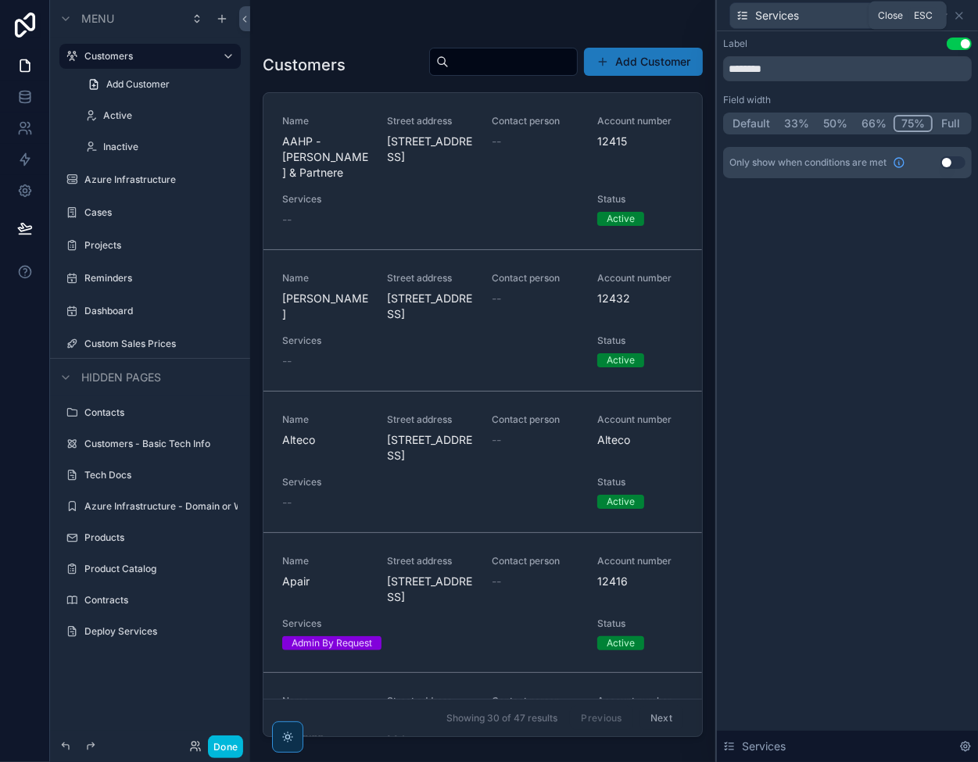
click at [960, 14] on icon at bounding box center [959, 15] width 13 height 13
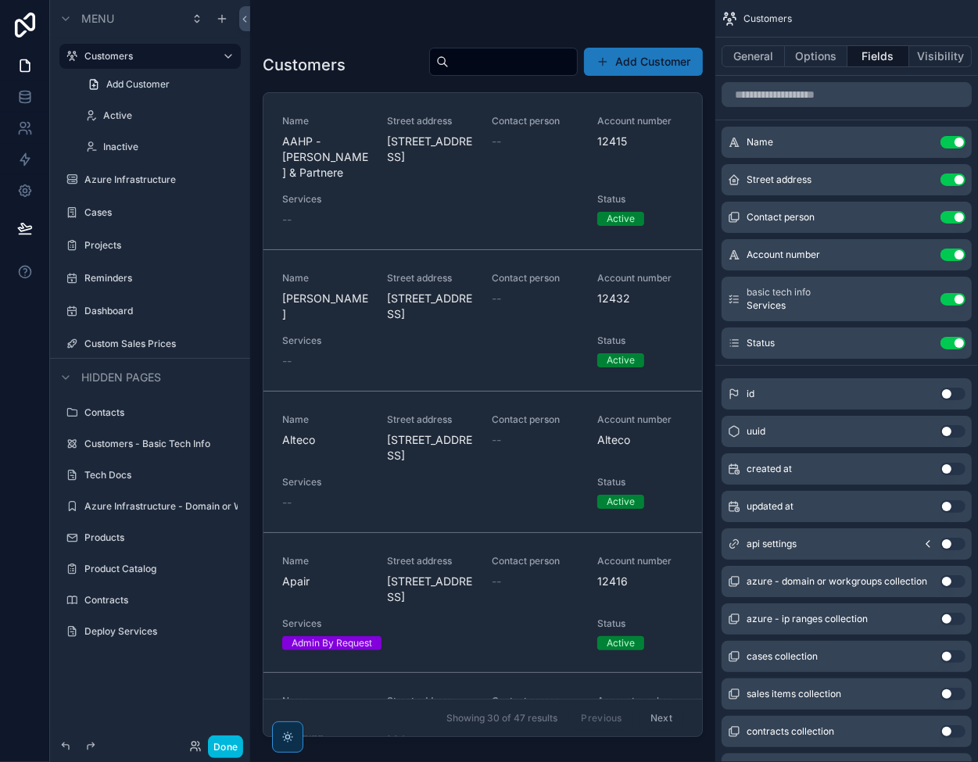
click at [238, 742] on button "Done" at bounding box center [225, 747] width 35 height 23
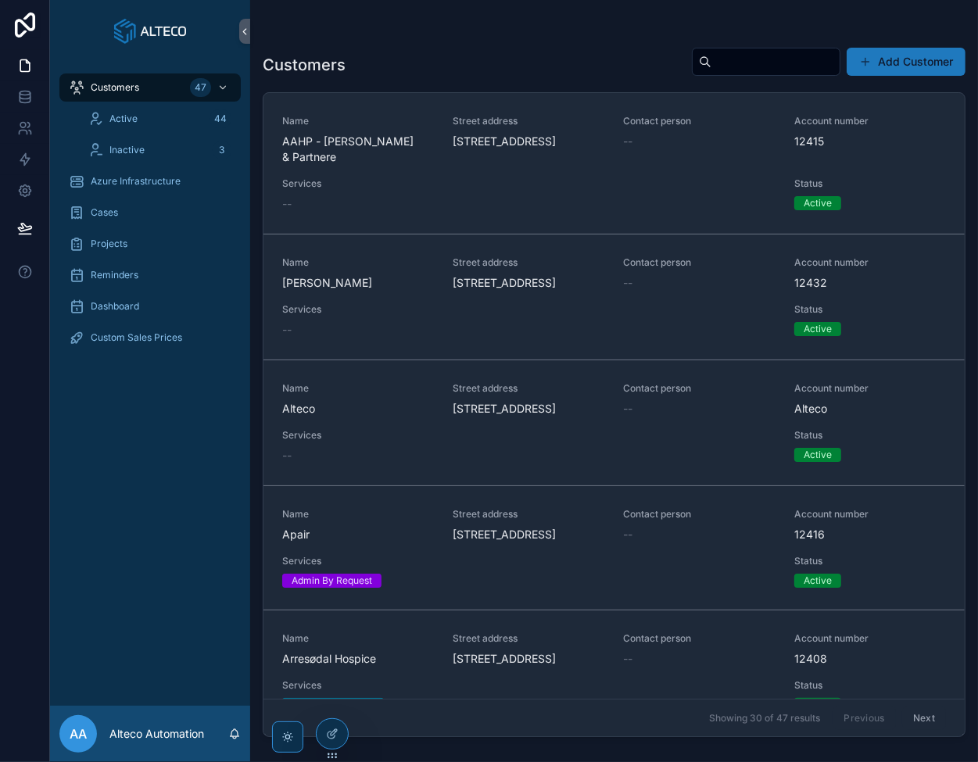
click at [297, 61] on h1 "Customers" at bounding box center [304, 65] width 83 height 22
click at [297, 60] on h1 "Customers" at bounding box center [304, 65] width 83 height 22
click at [285, 67] on h1 "Customers" at bounding box center [304, 65] width 83 height 22
click at [277, 62] on h1 "Customers" at bounding box center [304, 65] width 83 height 22
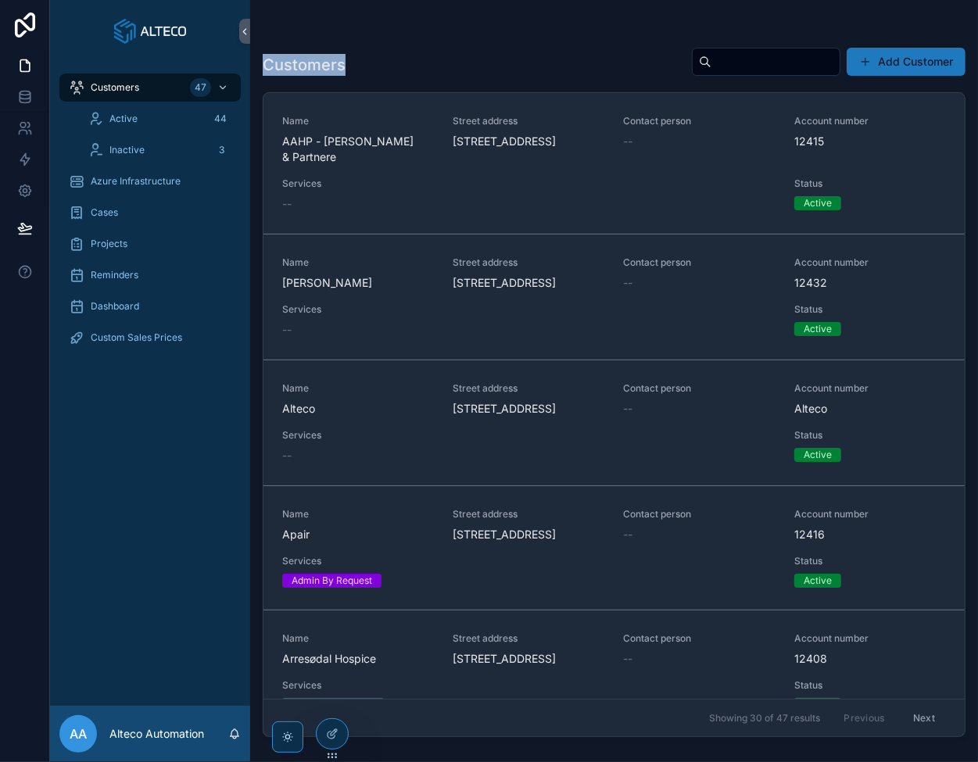
click at [297, 63] on h1 "Customers" at bounding box center [304, 65] width 83 height 22
click at [249, 34] on icon "scrollable content" at bounding box center [244, 32] width 11 height 12
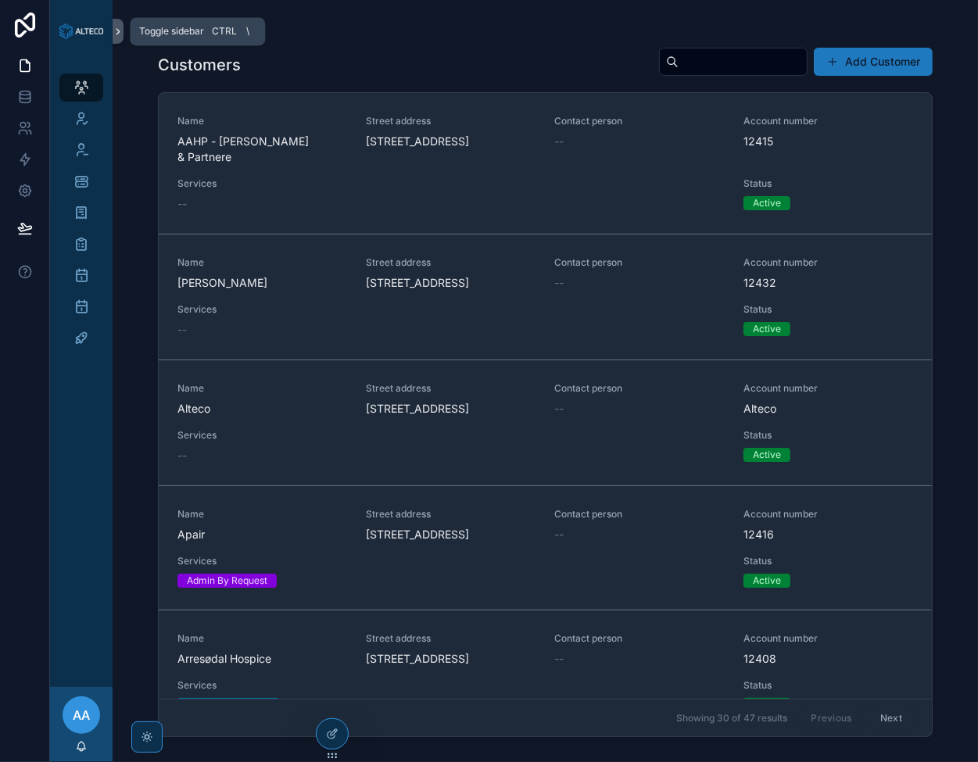
click at [115, 30] on icon "scrollable content" at bounding box center [118, 32] width 11 height 12
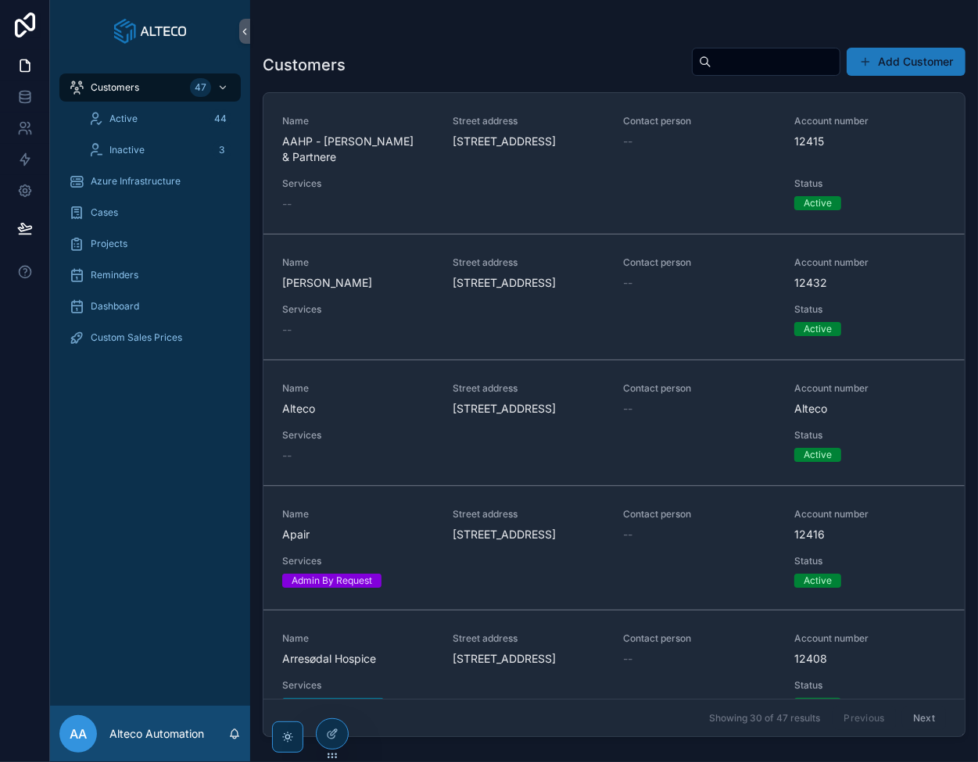
click at [319, 66] on h1 "Customers" at bounding box center [304, 65] width 83 height 22
click at [299, 33] on div "scrollable content" at bounding box center [614, 31] width 703 height 13
click at [343, 521] on span "Name" at bounding box center [358, 514] width 152 height 13
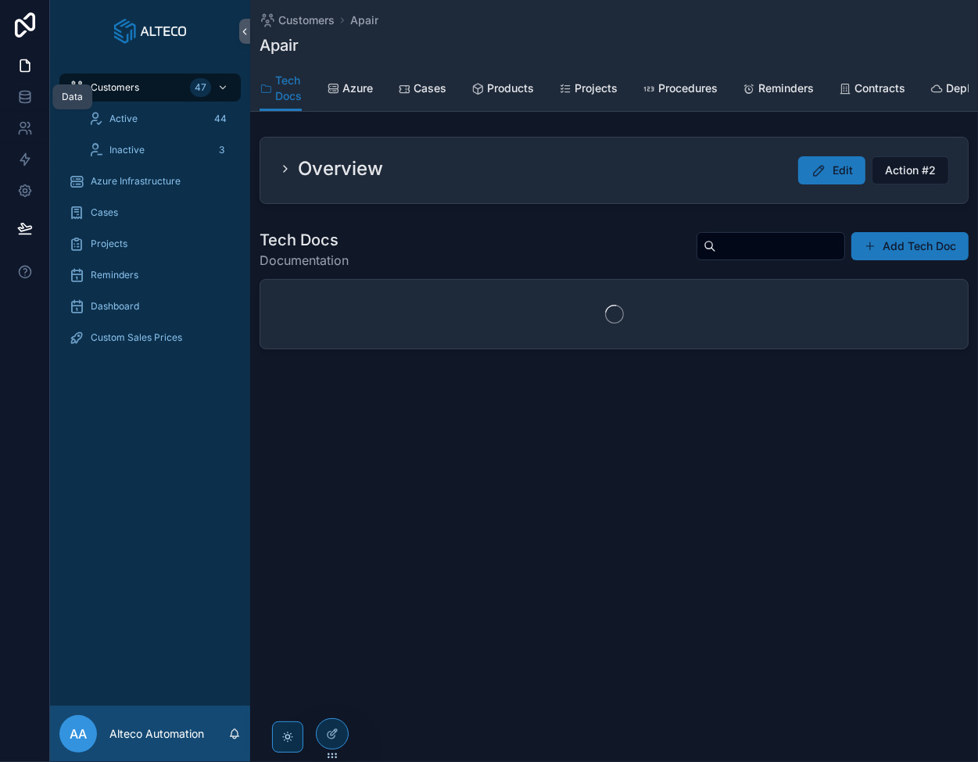
click at [22, 92] on icon at bounding box center [25, 97] width 16 height 16
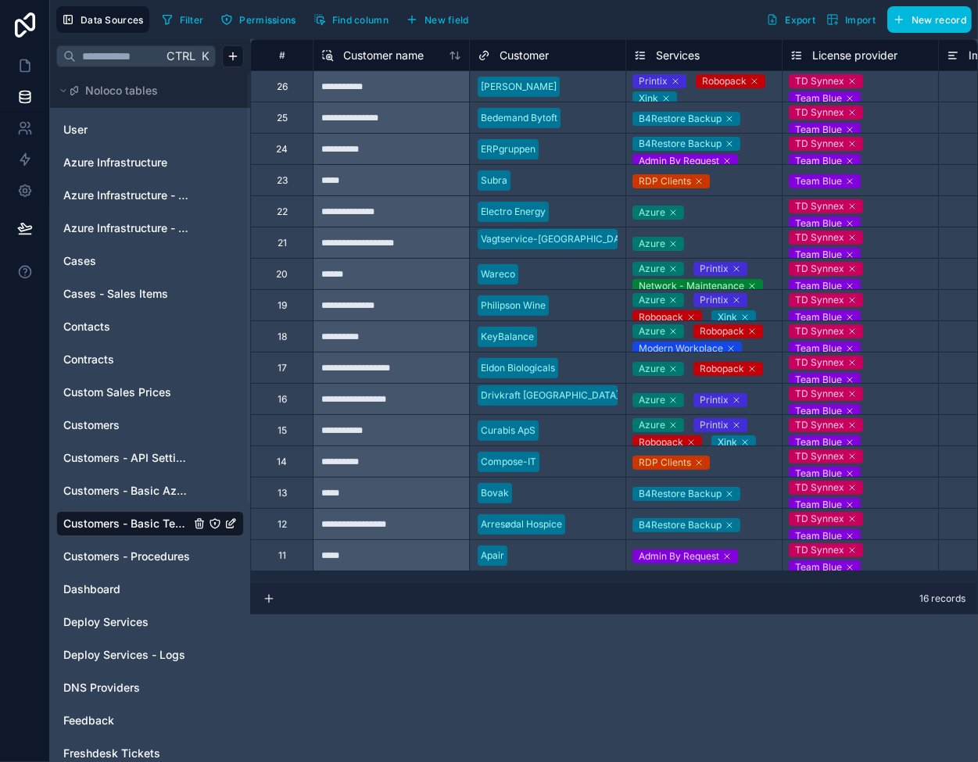
click at [729, 557] on icon at bounding box center [726, 556] width 9 height 9
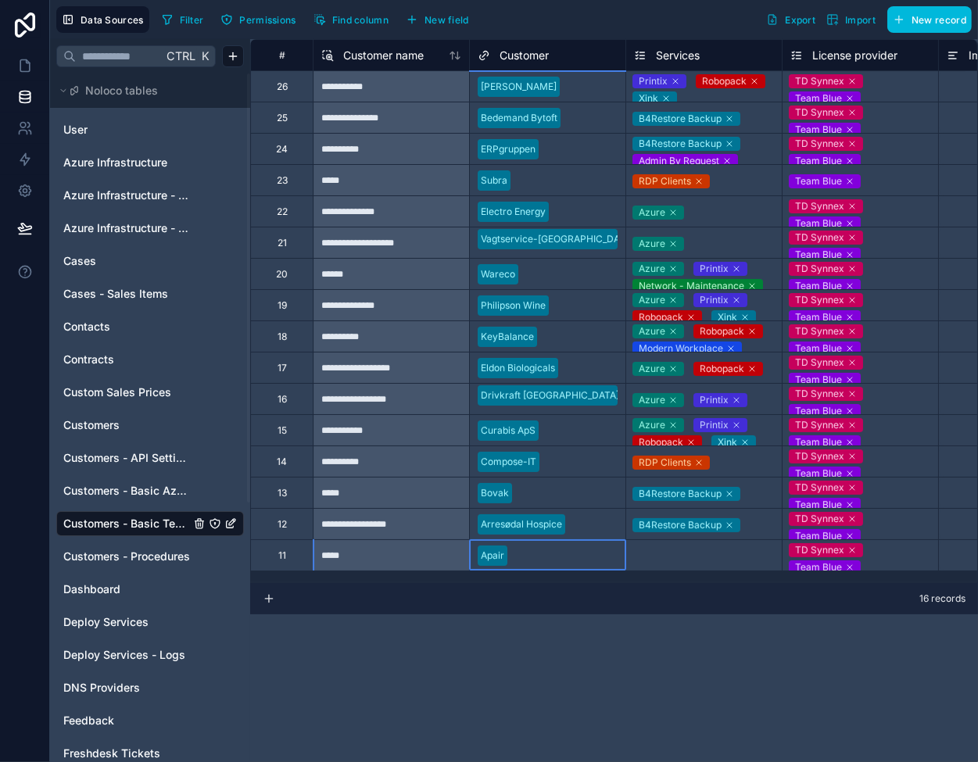
click at [575, 550] on div at bounding box center [566, 556] width 104 height 16
click at [677, 550] on div "Select a Services" at bounding box center [672, 556] width 77 height 13
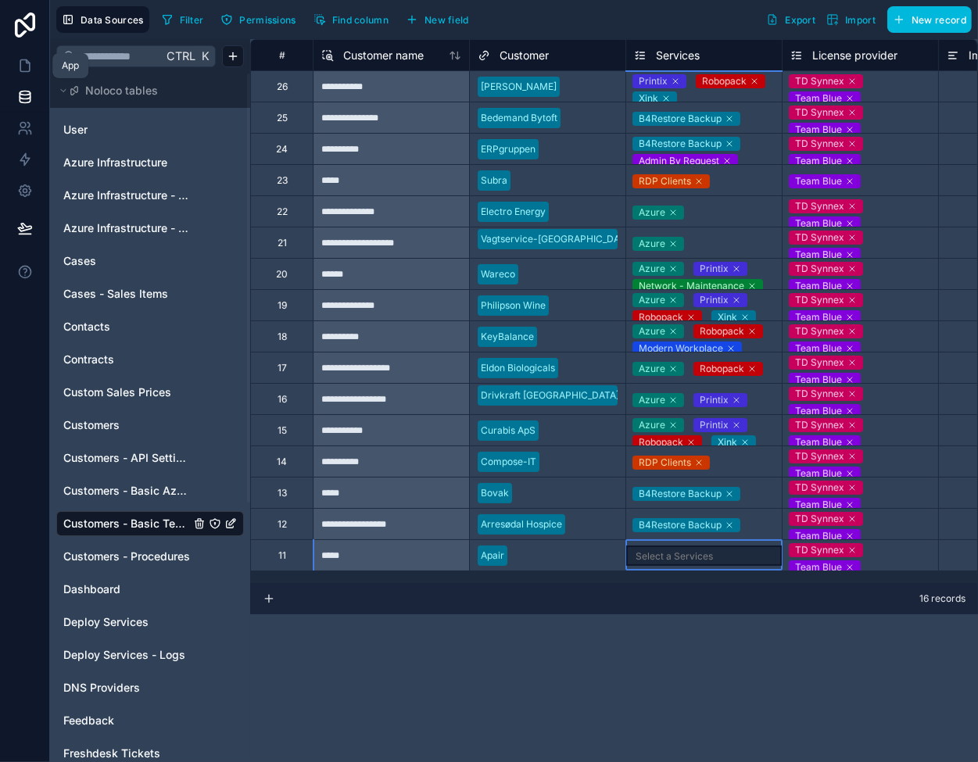
click at [19, 65] on icon at bounding box center [25, 66] width 16 height 16
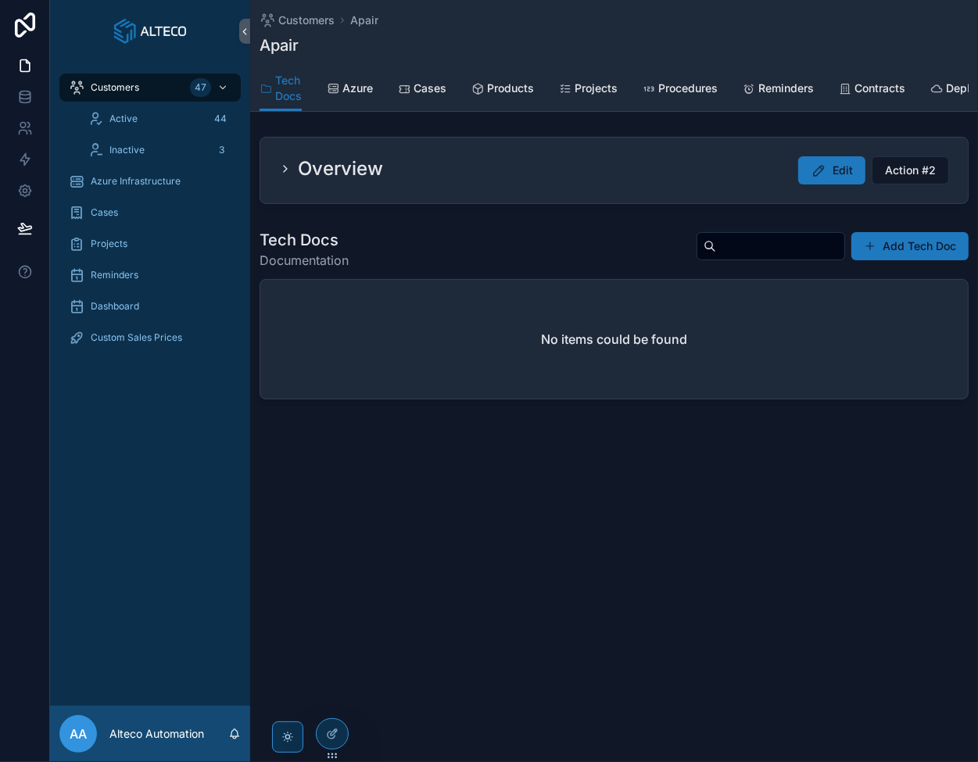
click at [507, 84] on span "Products" at bounding box center [510, 89] width 47 height 16
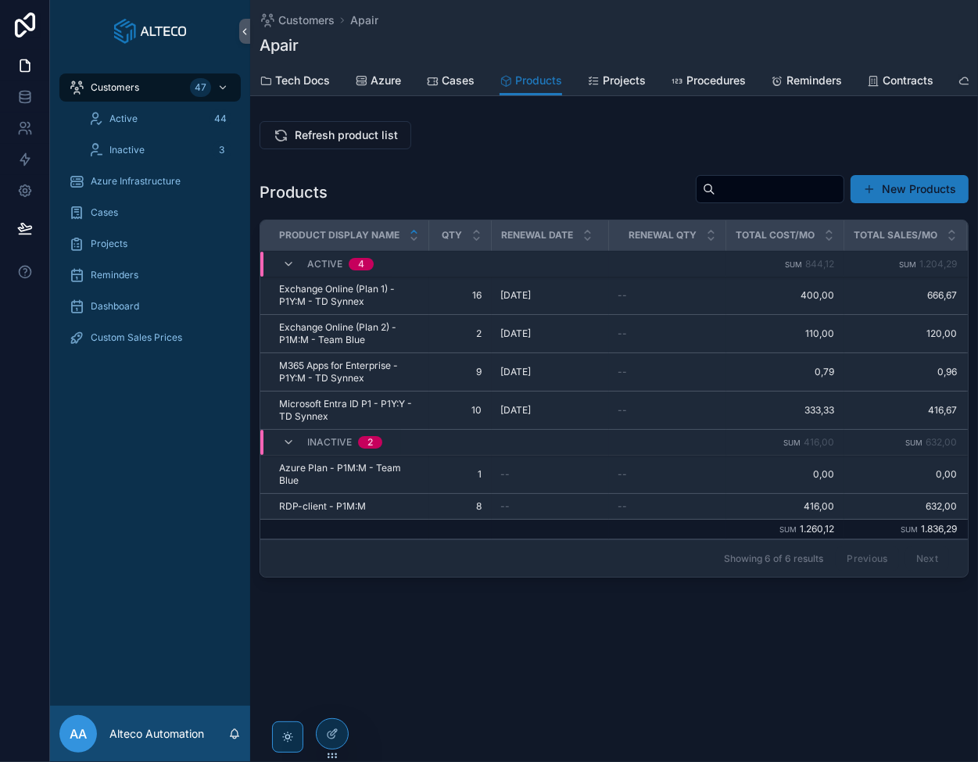
click at [327, 141] on span "Refresh product list" at bounding box center [346, 135] width 103 height 16
